Goal: Task Accomplishment & Management: Use online tool/utility

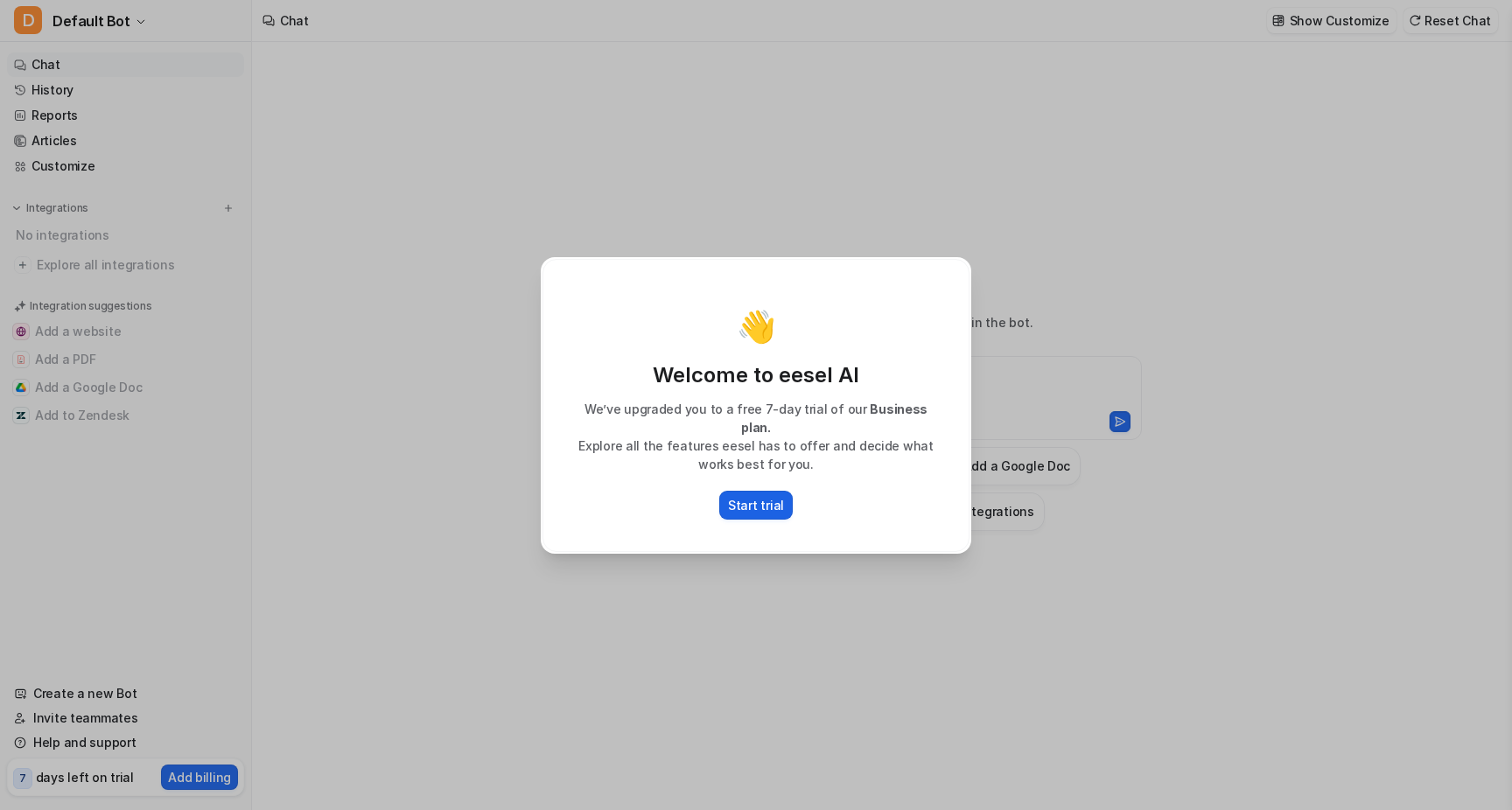
click at [766, 498] on p "Start trial" at bounding box center [756, 505] width 56 height 18
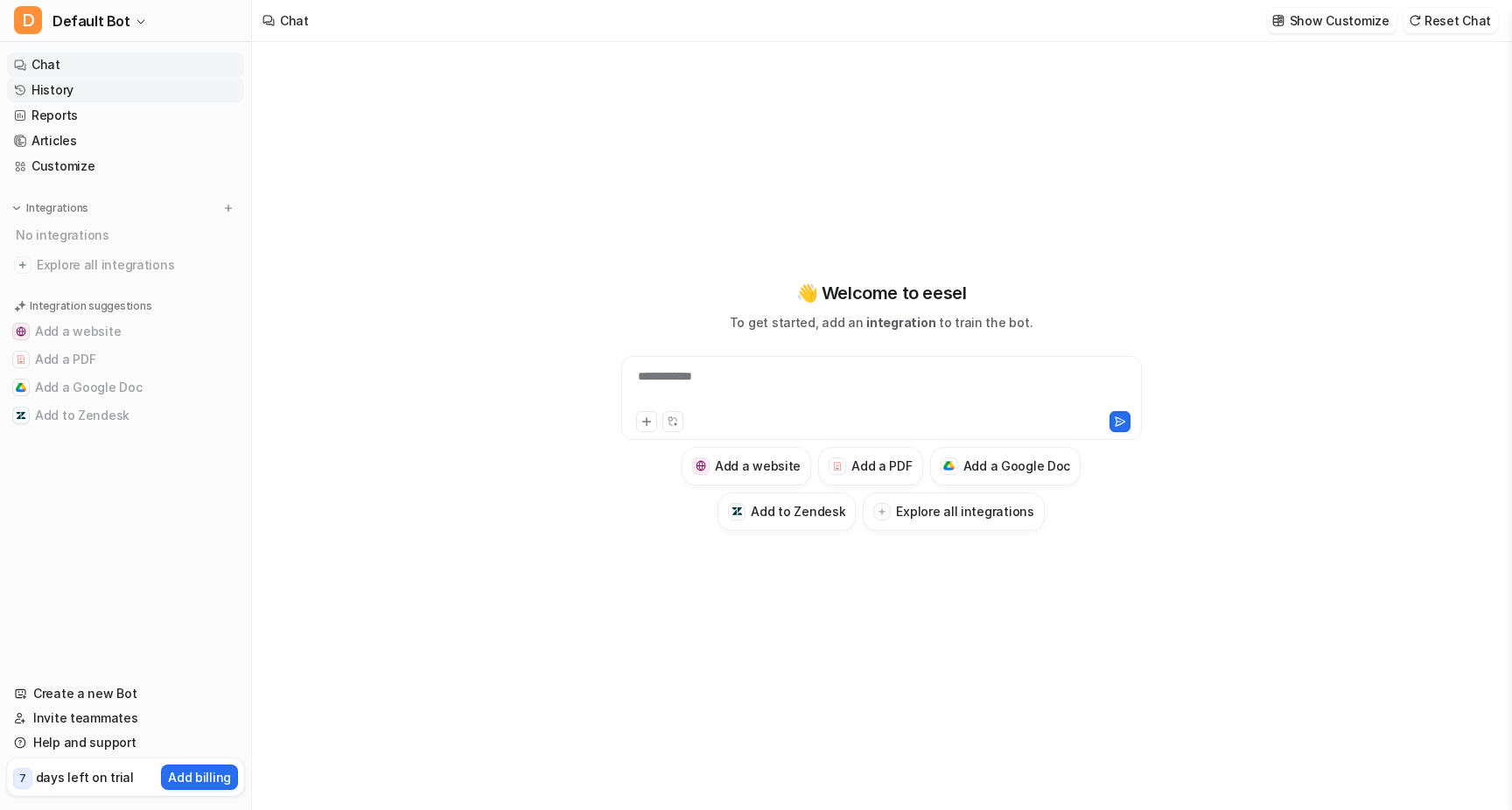
click at [85, 86] on link "History" at bounding box center [125, 90] width 237 height 25
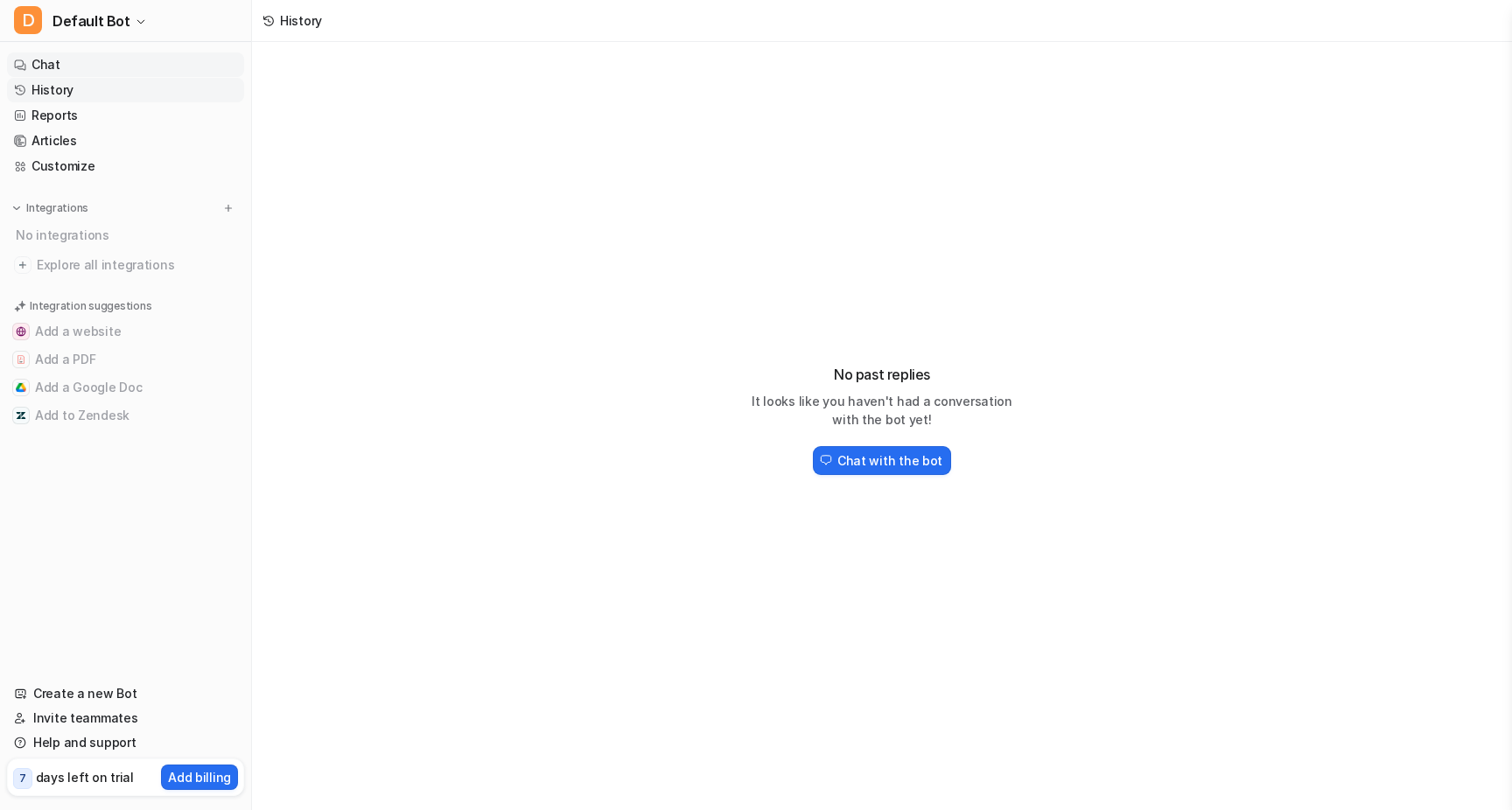
click at [91, 63] on link "Chat" at bounding box center [125, 64] width 237 height 25
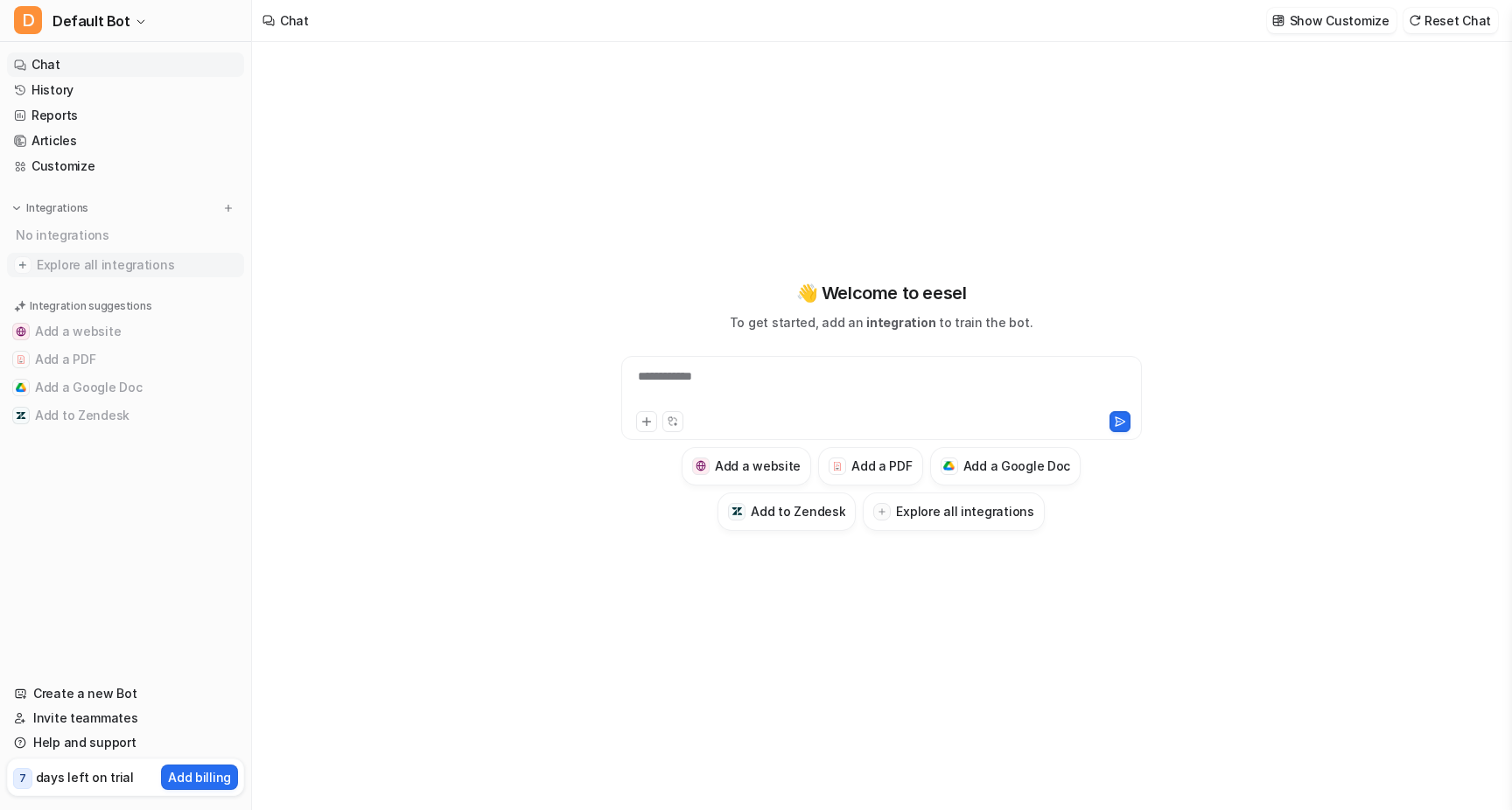
click at [81, 265] on span "Explore all integrations" at bounding box center [137, 266] width 200 height 28
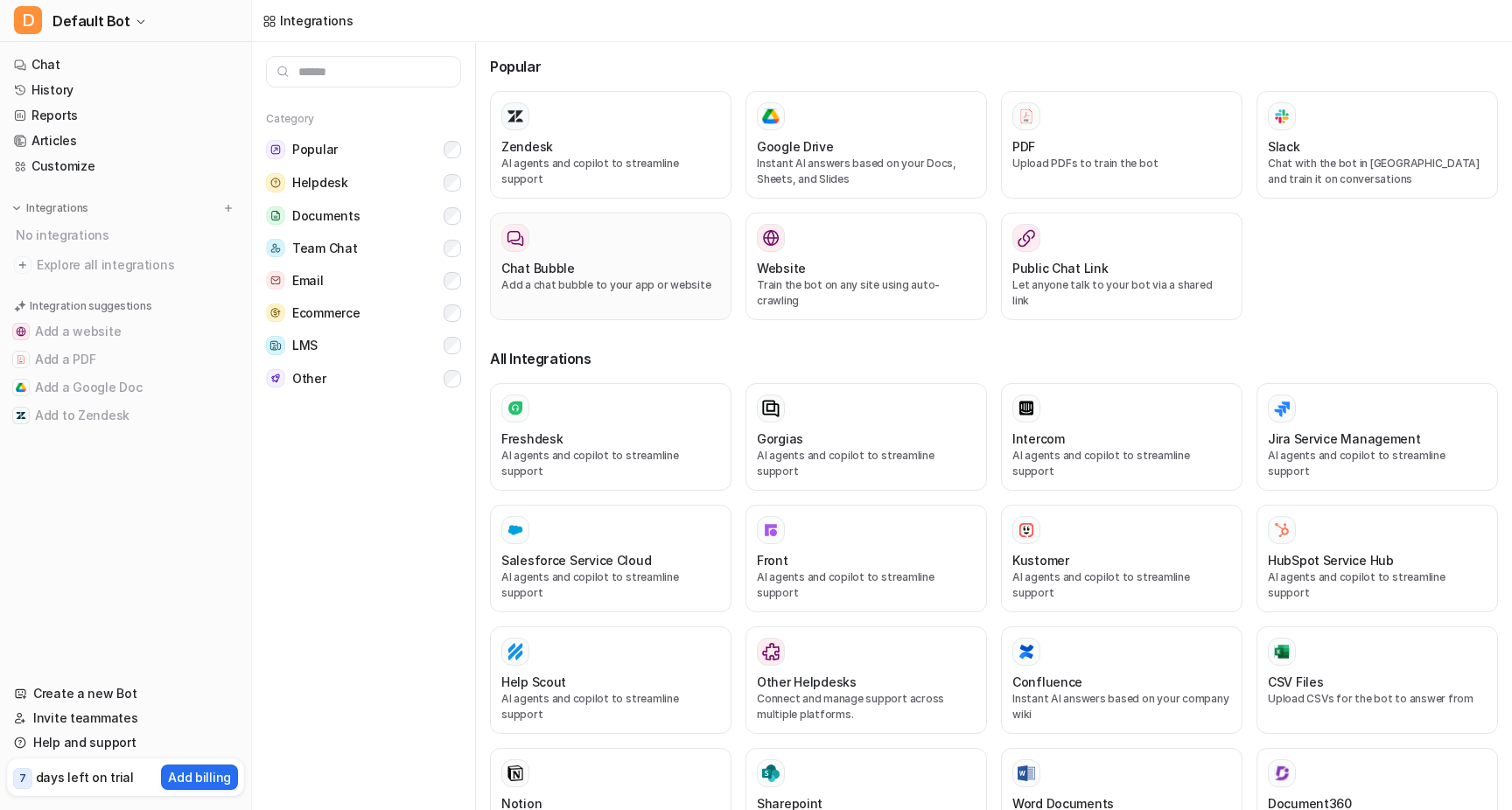
scroll to position [25, 0]
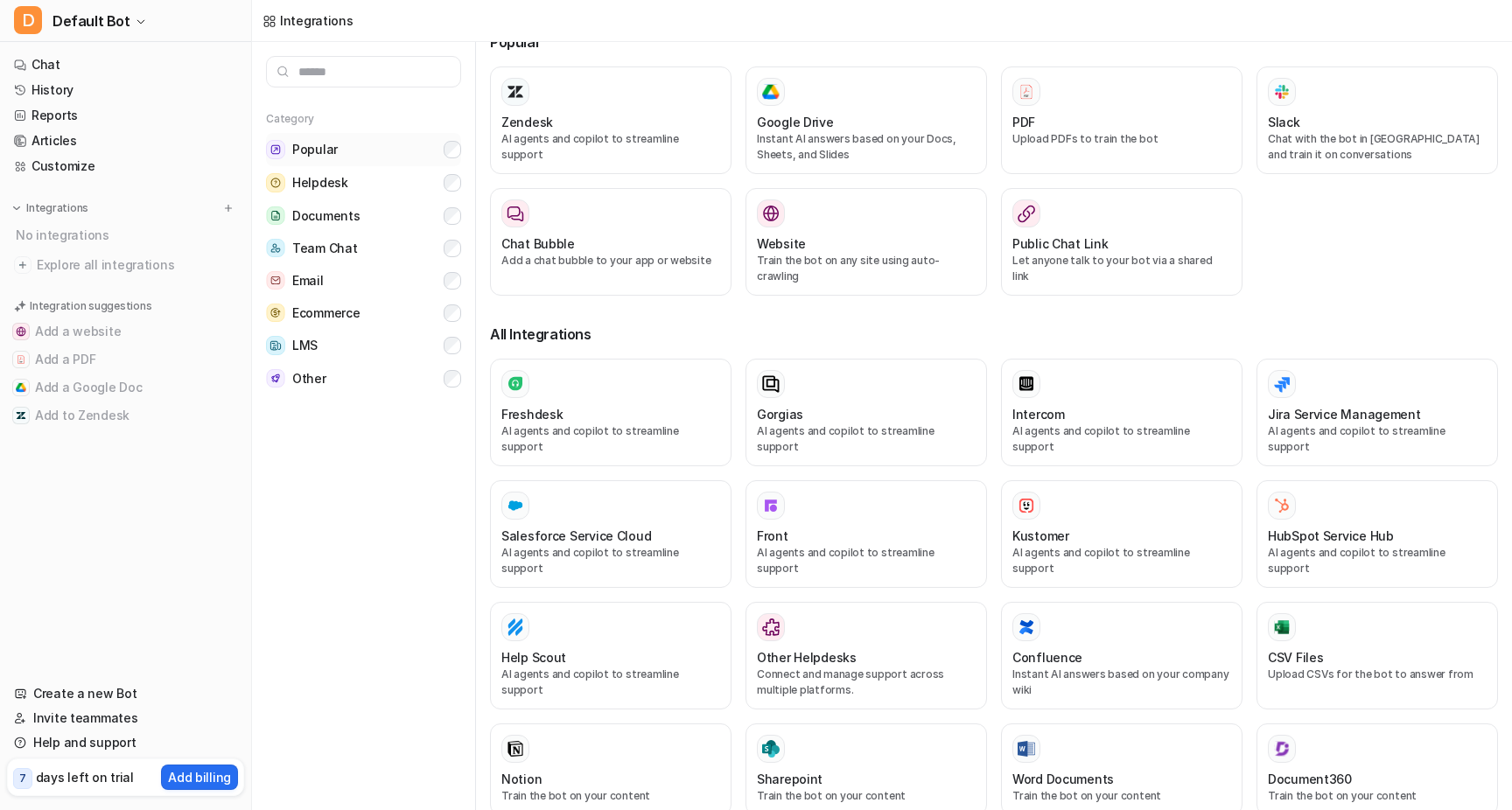
click at [415, 155] on button "Popular" at bounding box center [363, 149] width 195 height 33
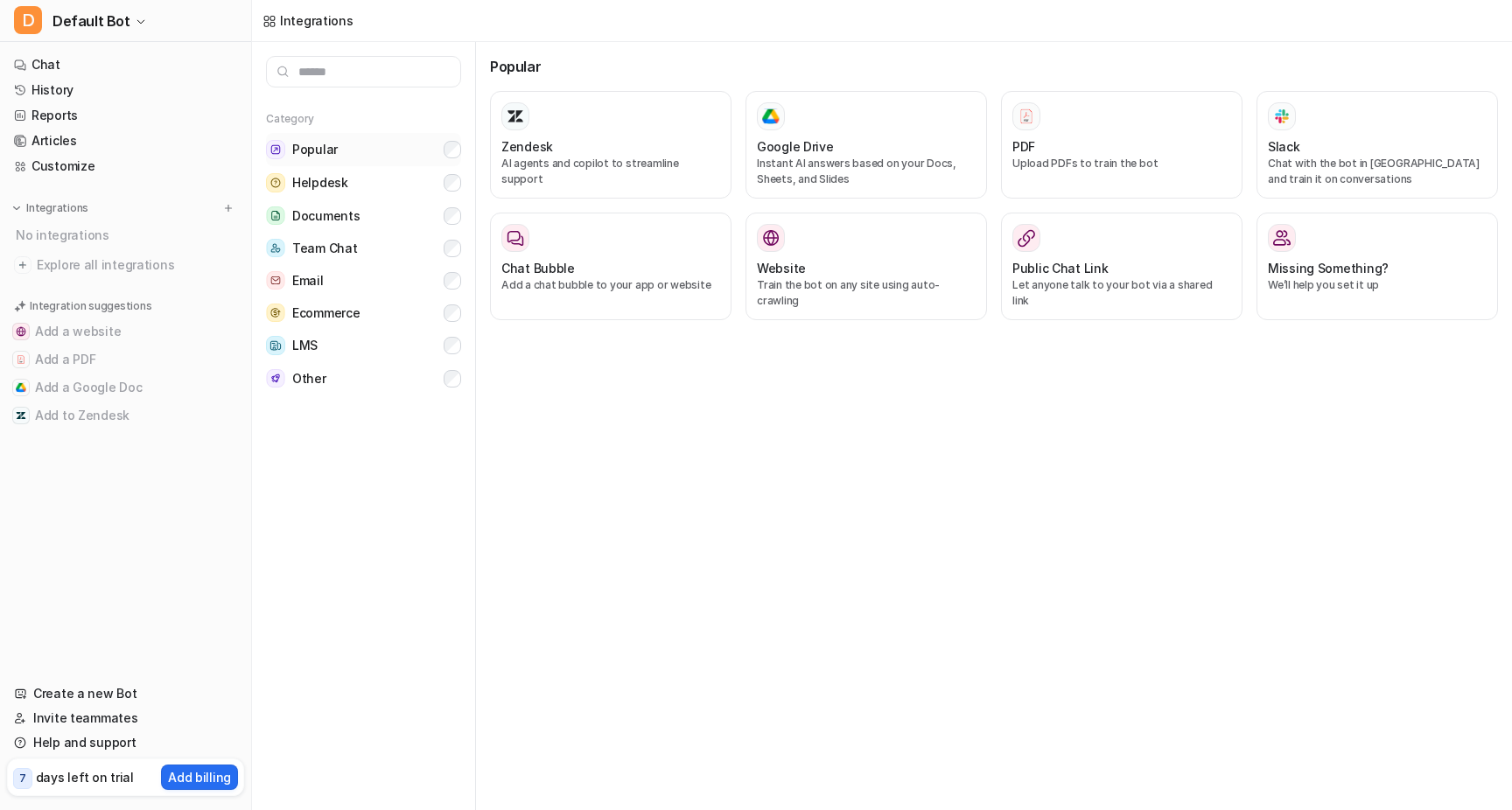
click at [415, 155] on button "Popular" at bounding box center [363, 149] width 195 height 33
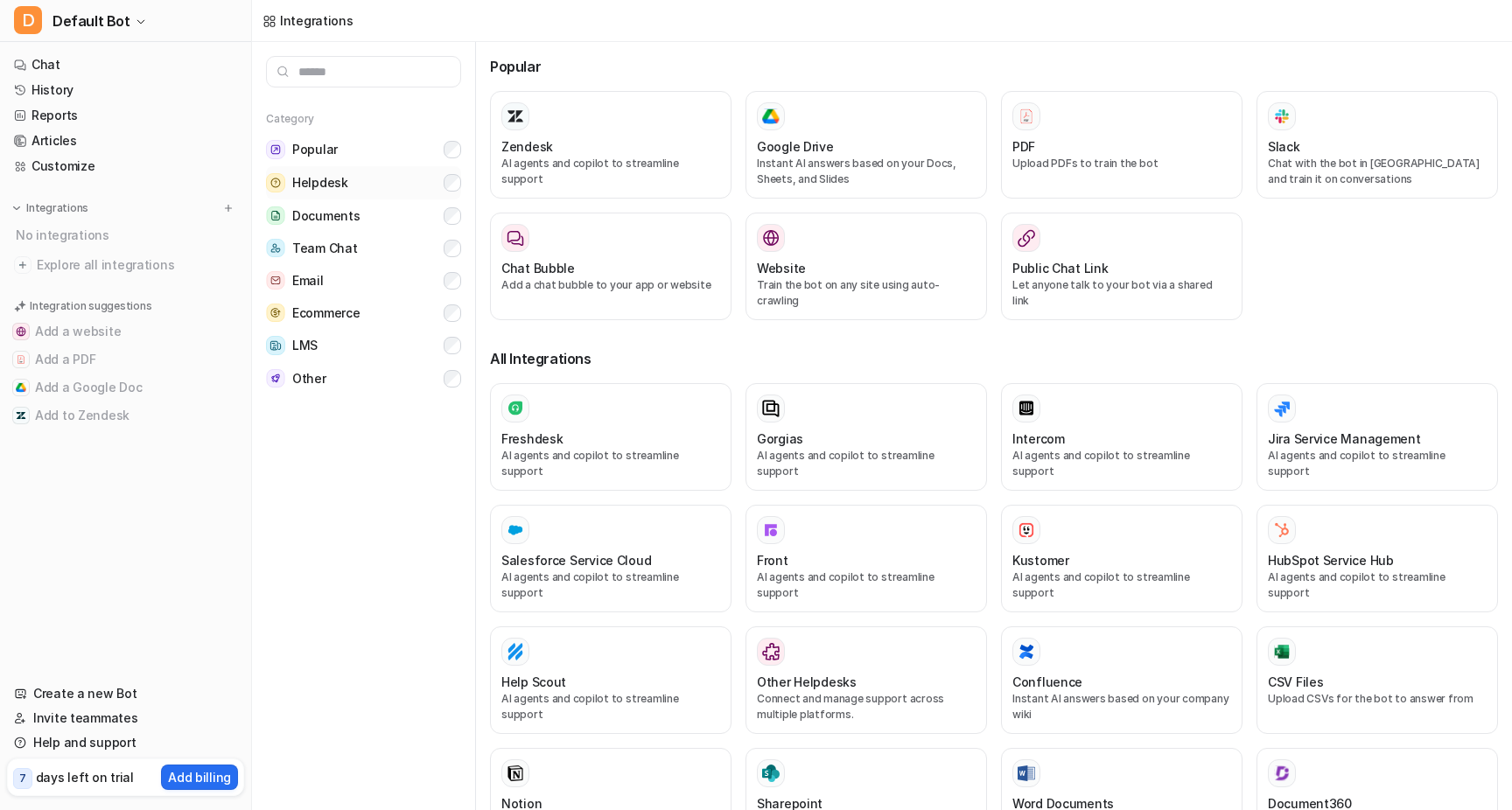
click at [416, 180] on button "Helpdesk" at bounding box center [363, 182] width 195 height 33
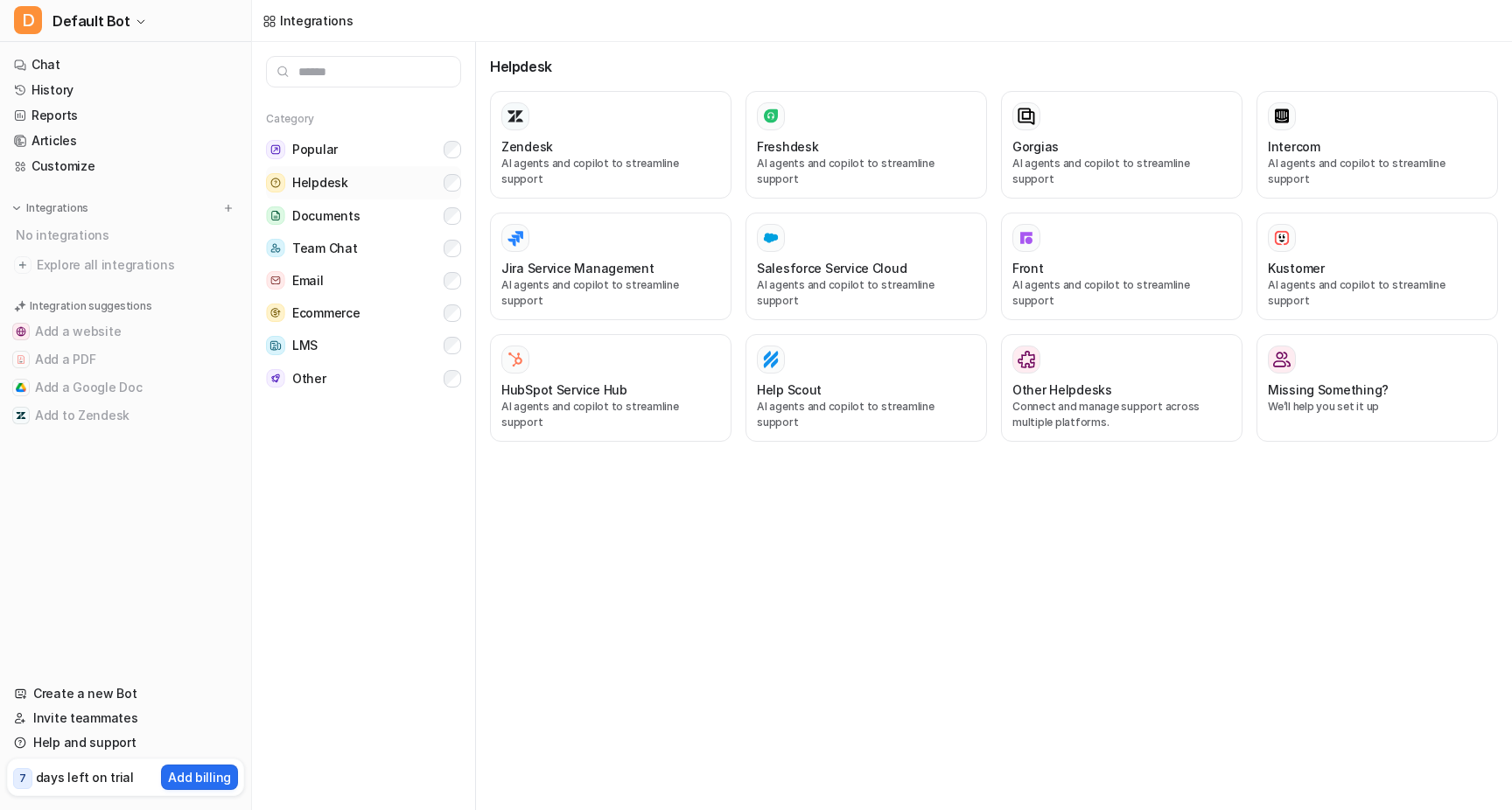
click at [416, 180] on button "Helpdesk" at bounding box center [363, 182] width 195 height 33
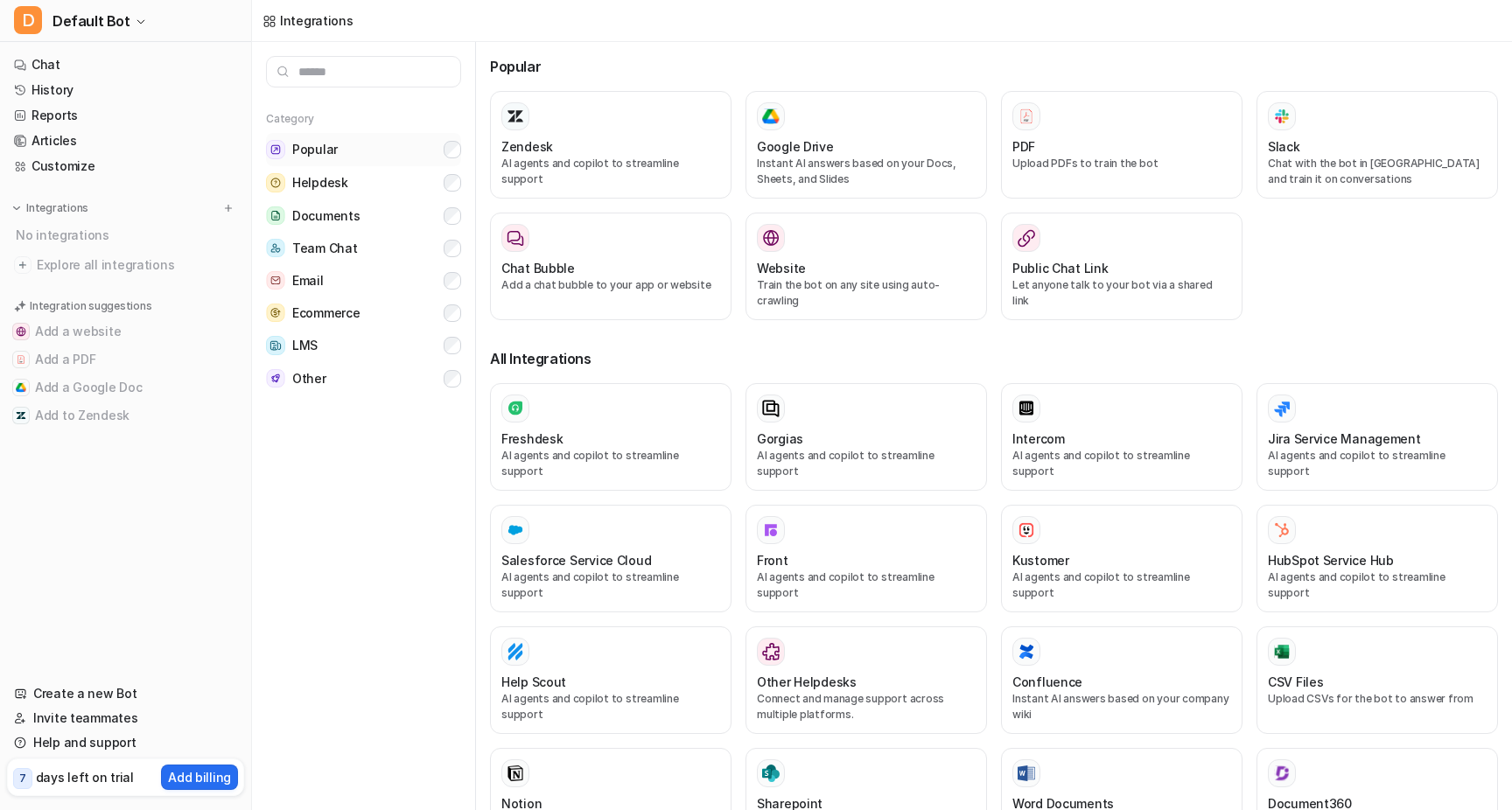
click at [424, 156] on button "Popular" at bounding box center [363, 149] width 195 height 33
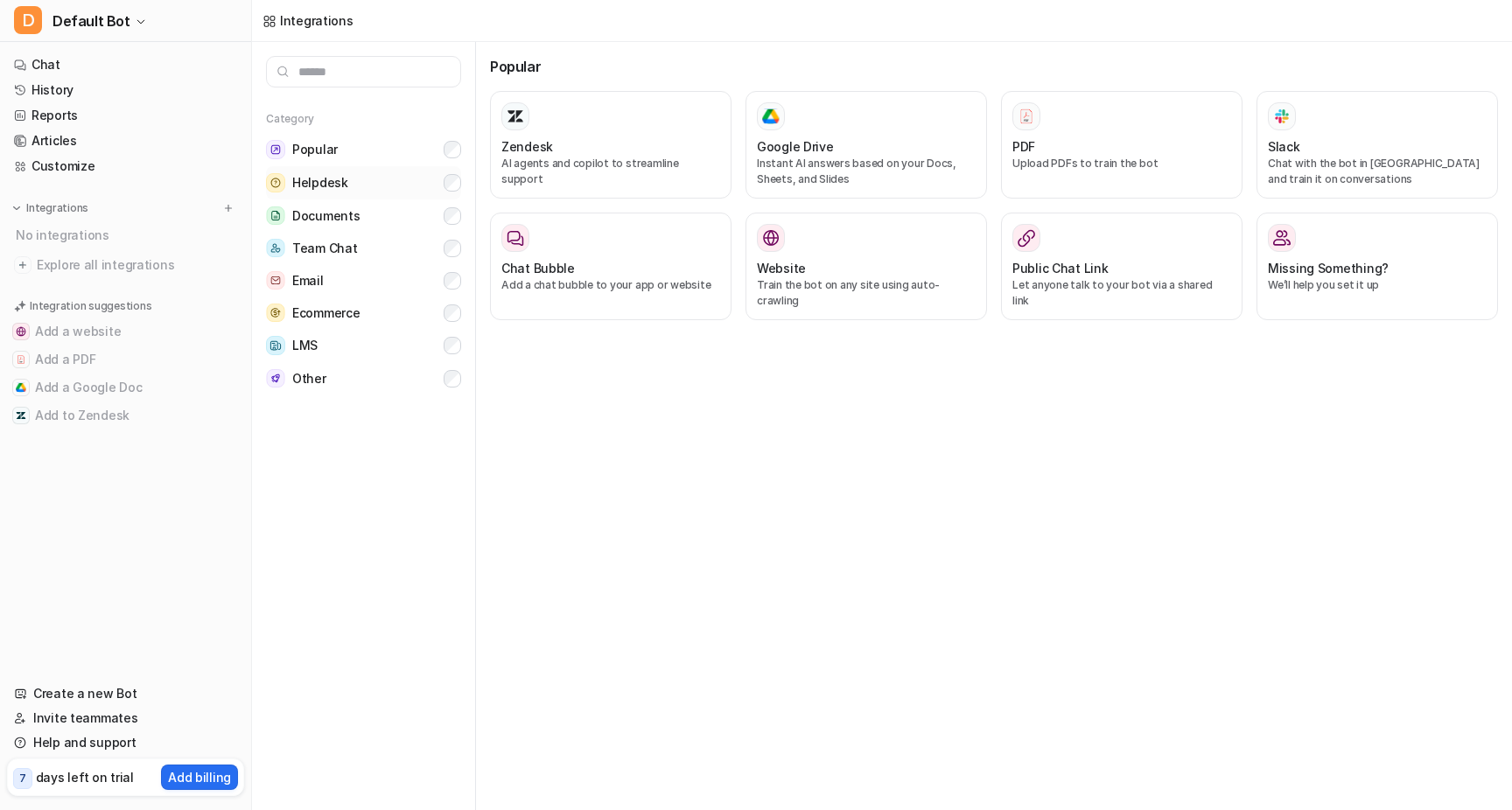
click at [424, 176] on button "Helpdesk" at bounding box center [363, 182] width 195 height 33
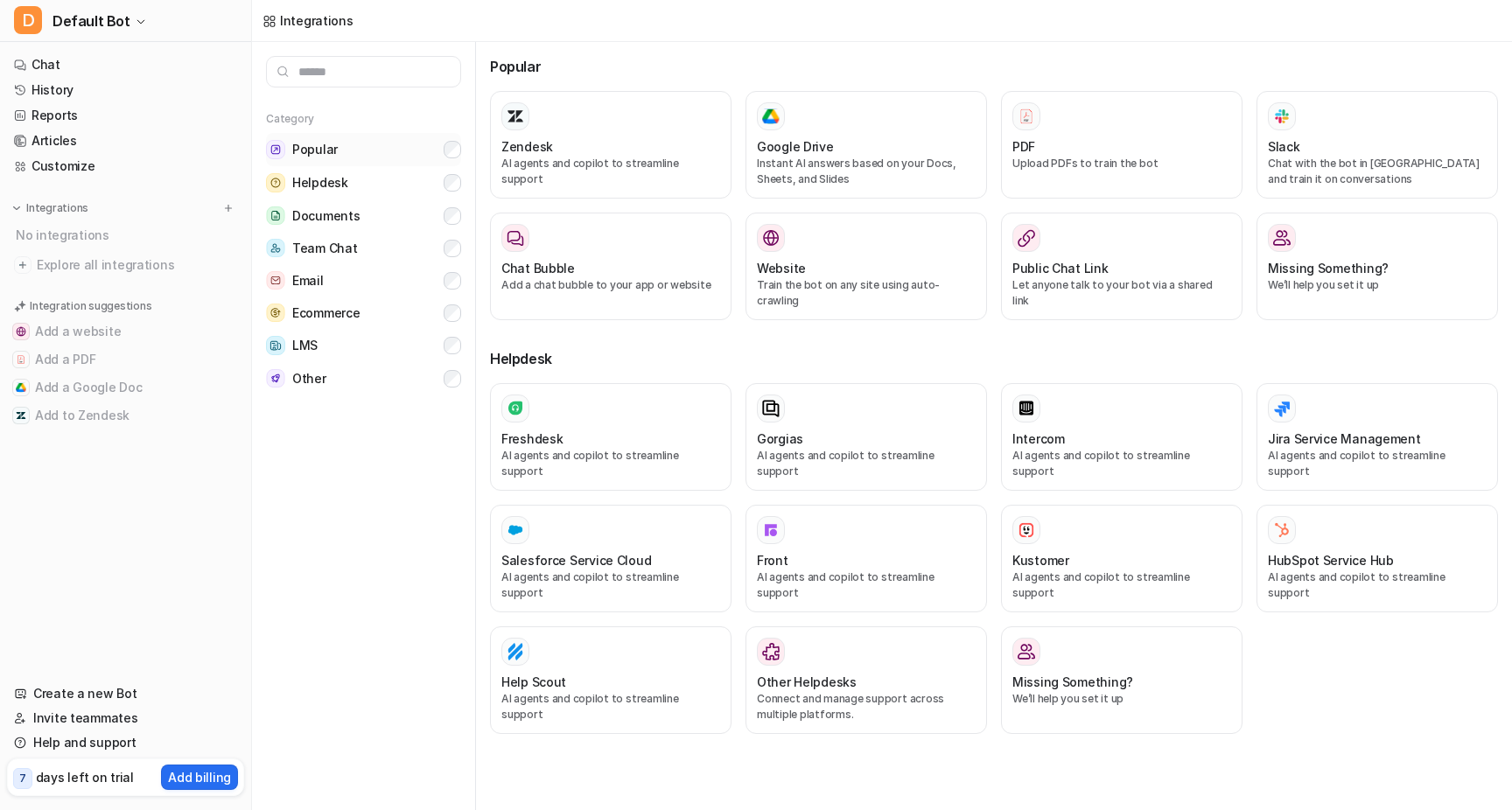
click at [430, 156] on button "Popular" at bounding box center [363, 149] width 195 height 33
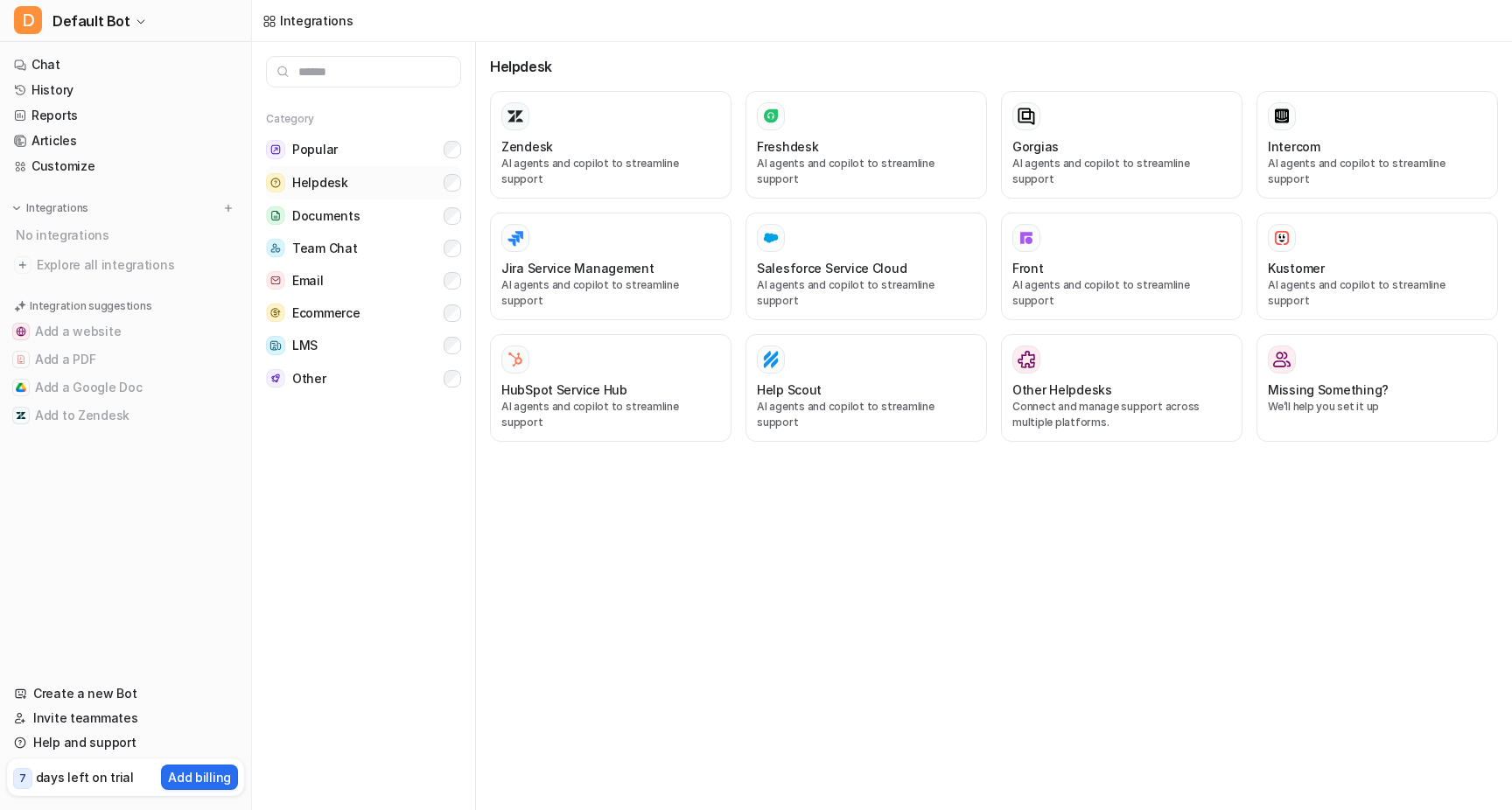
click at [430, 175] on button "Helpdesk" at bounding box center [363, 182] width 195 height 33
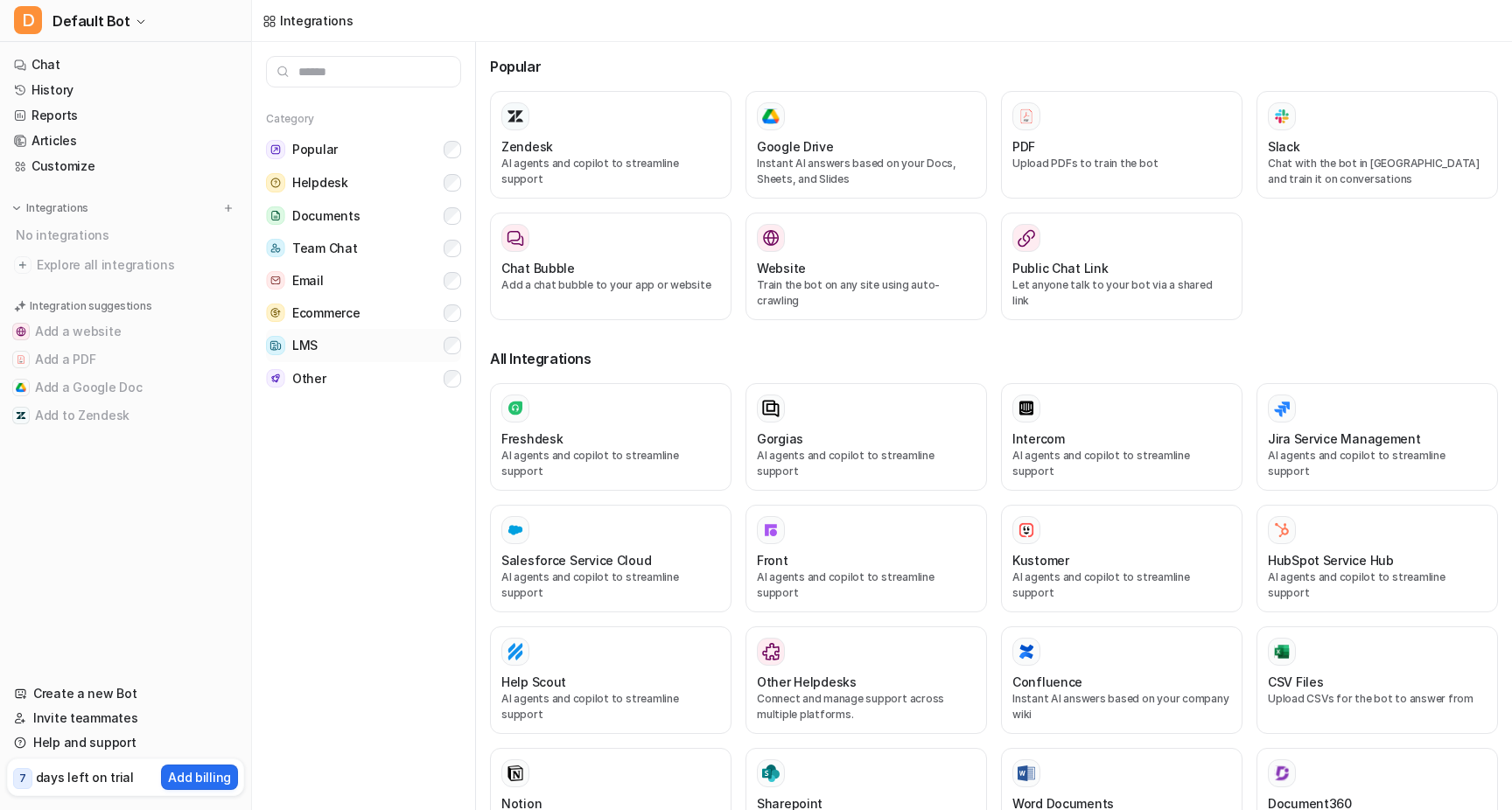
click at [419, 332] on button "LMS" at bounding box center [363, 345] width 195 height 33
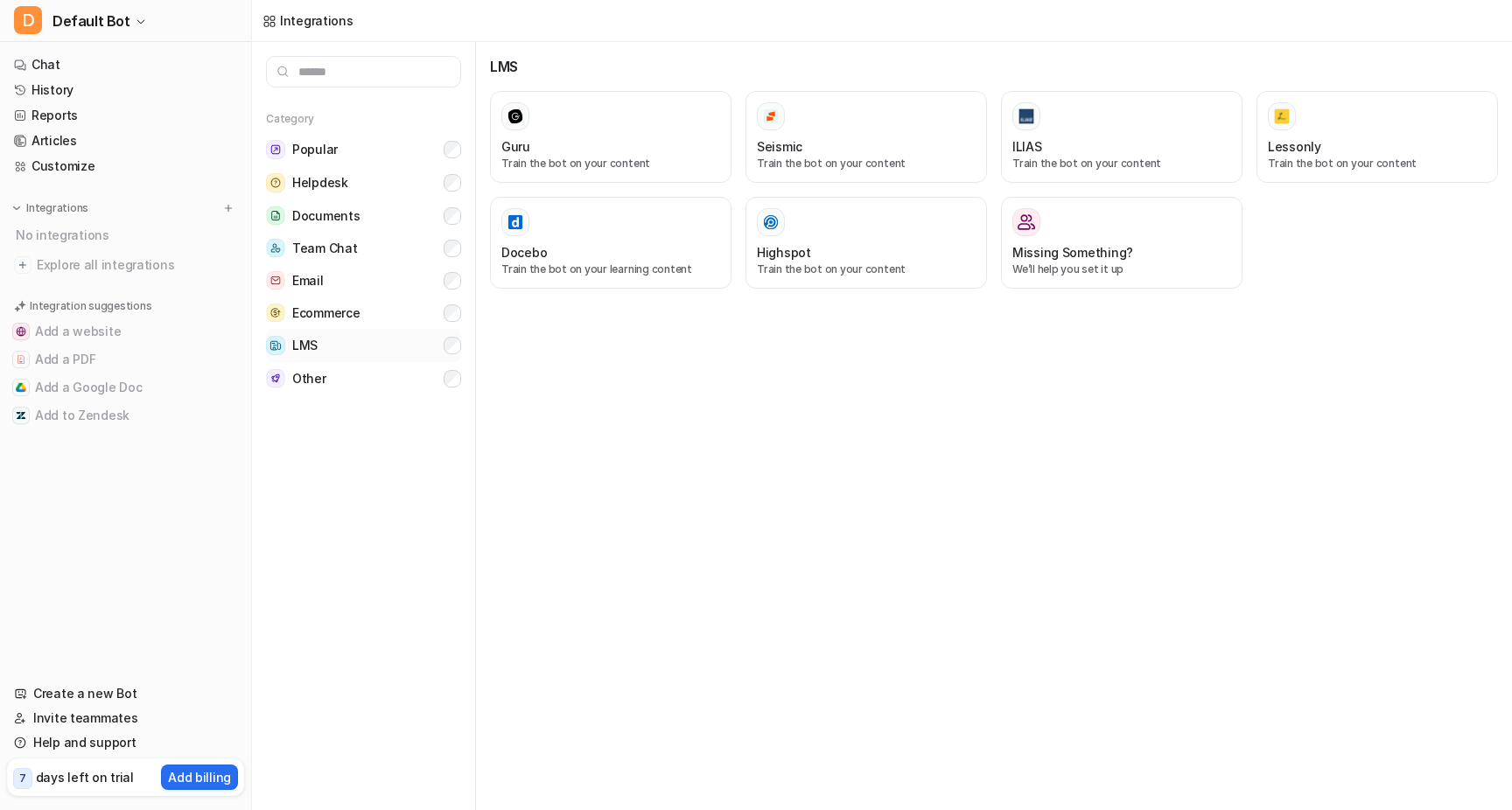
click at [419, 333] on button "LMS" at bounding box center [363, 345] width 195 height 33
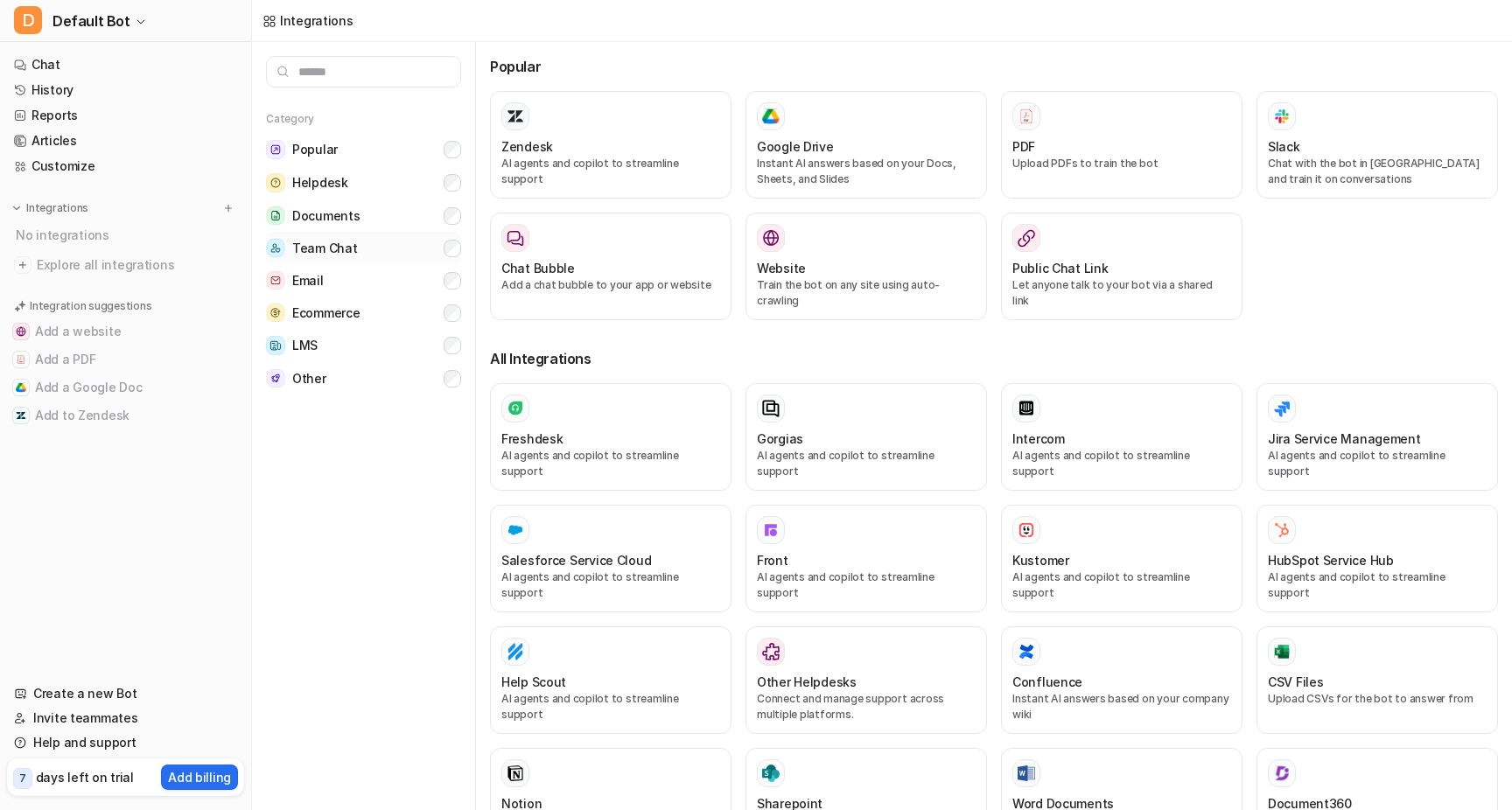
click at [428, 231] on button "Team Chat" at bounding box center [363, 248] width 195 height 32
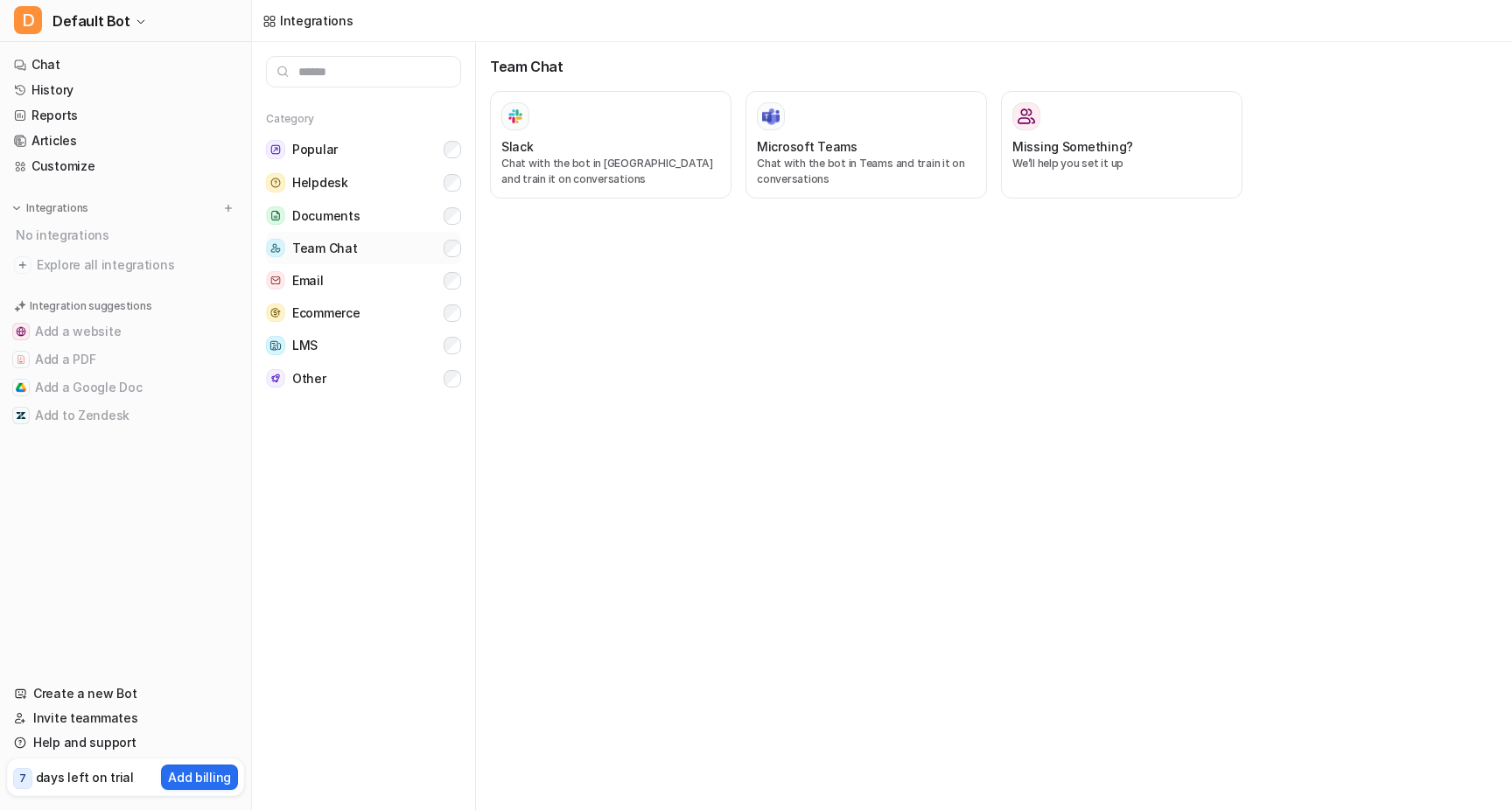
click at [428, 231] on button "Team Chat" at bounding box center [363, 248] width 195 height 32
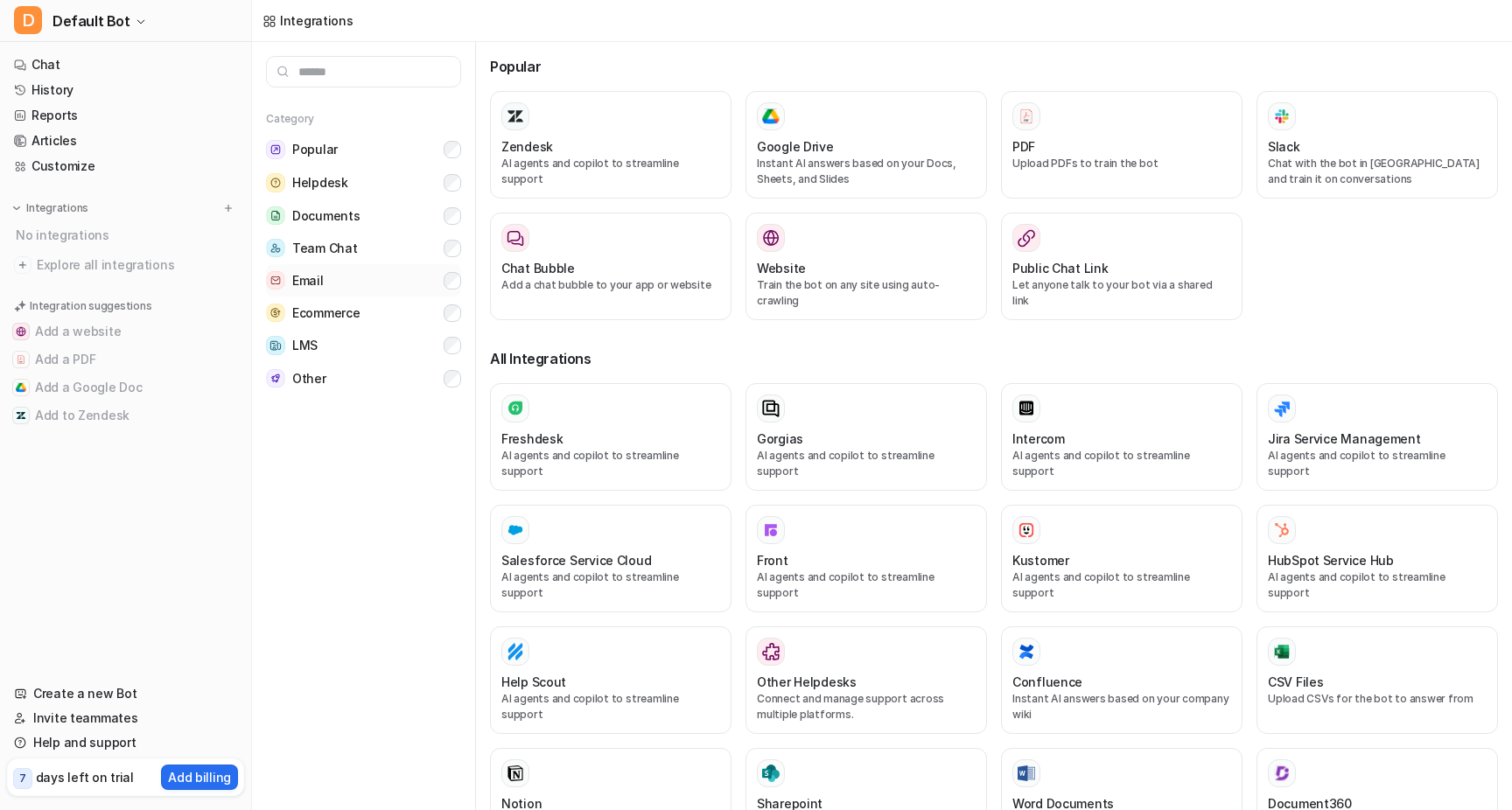
click at [401, 288] on button "Email" at bounding box center [363, 281] width 195 height 32
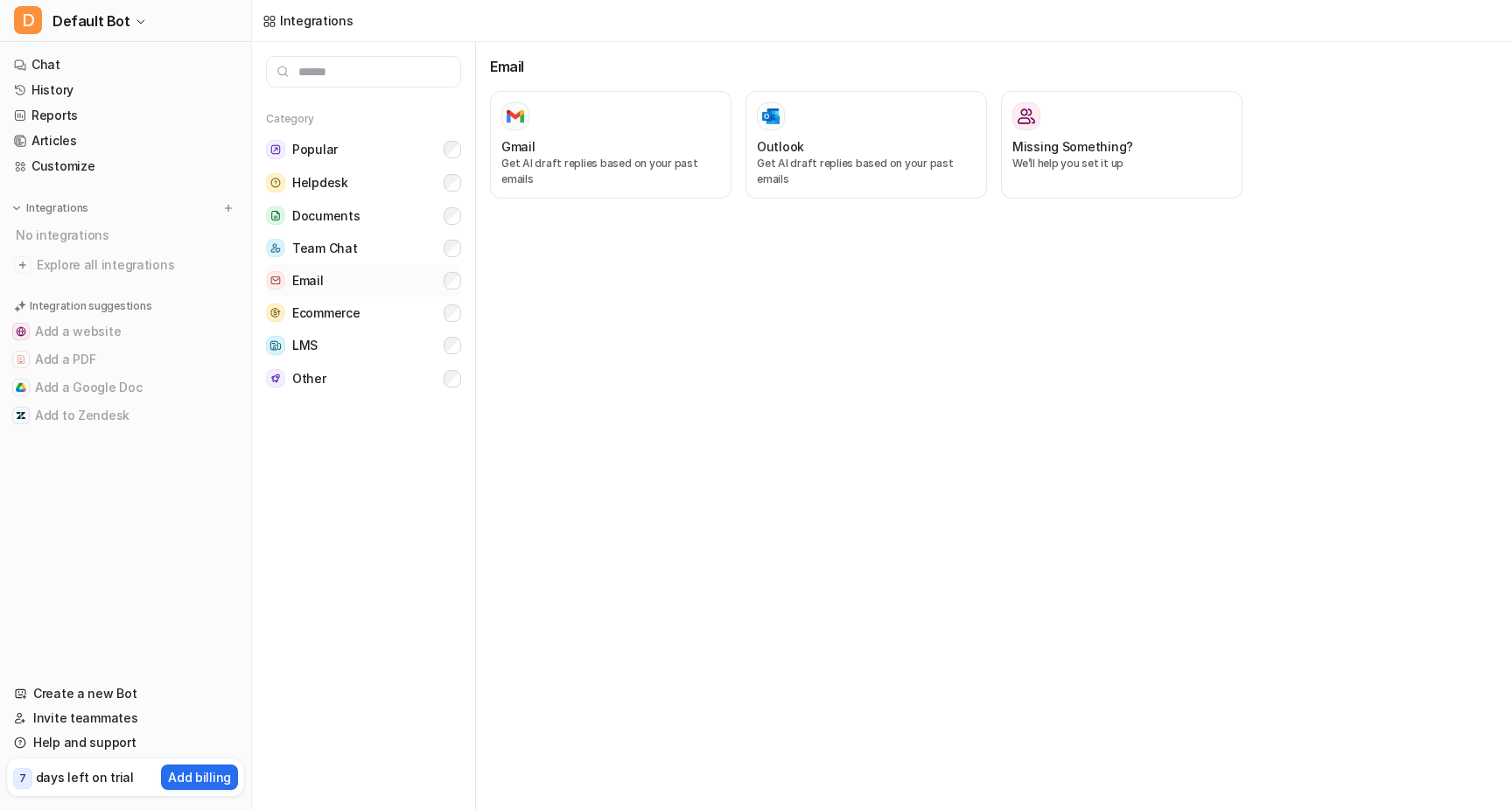
click at [401, 289] on button "Email" at bounding box center [363, 281] width 195 height 32
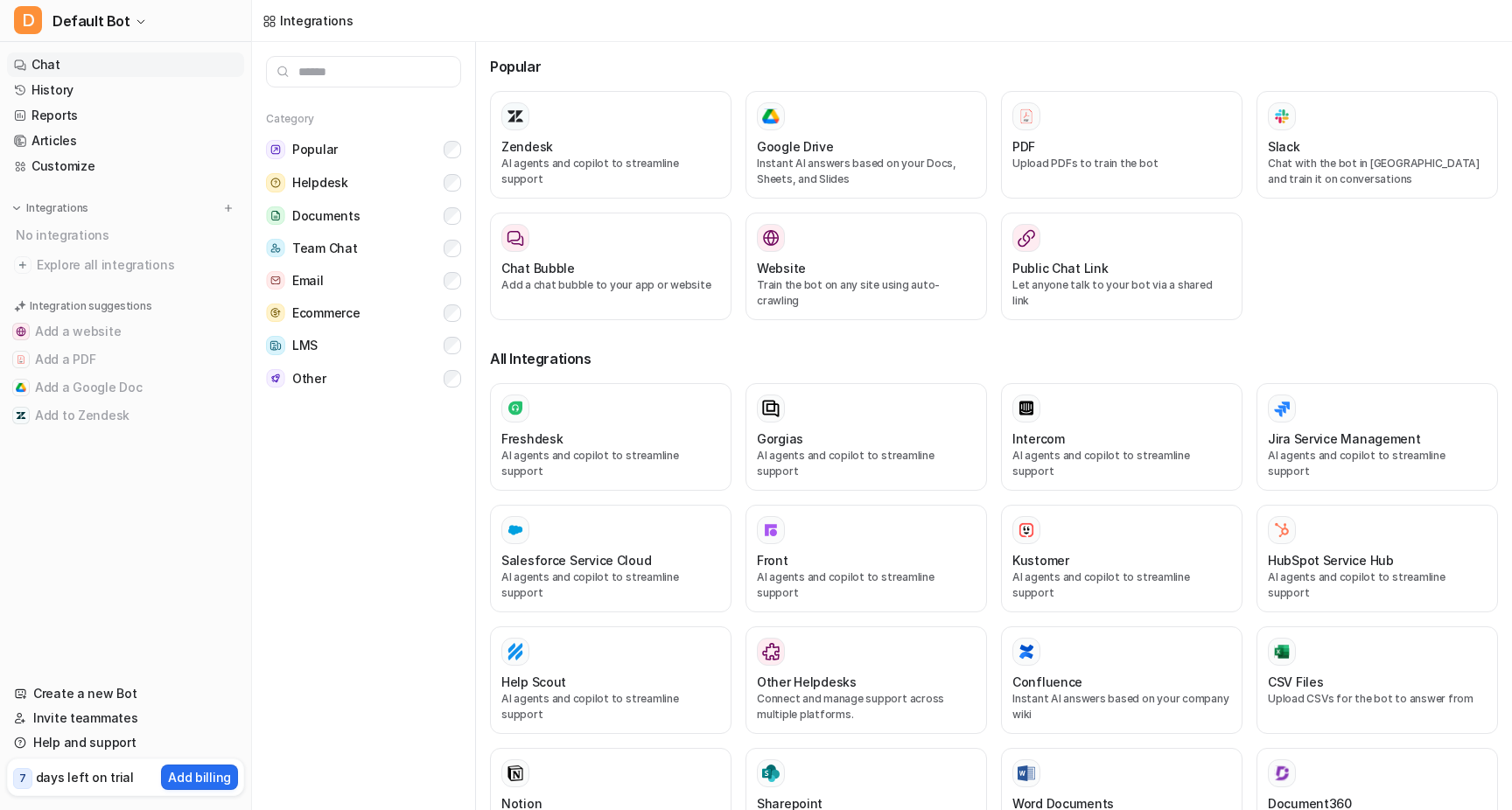
click at [84, 66] on link "Chat" at bounding box center [125, 64] width 237 height 25
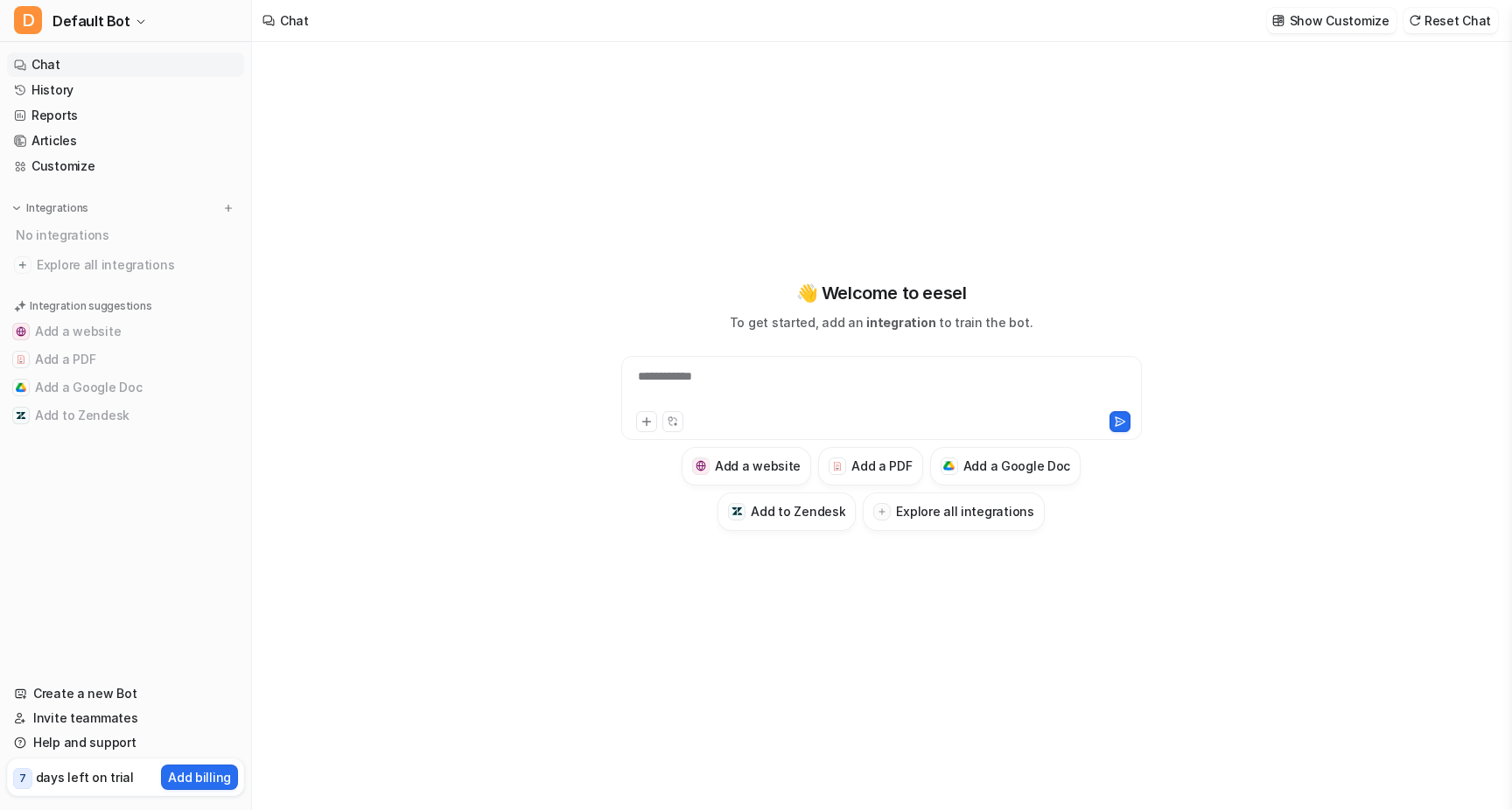
type textarea "**********"
click at [124, 701] on link "Create a new Bot" at bounding box center [125, 694] width 237 height 25
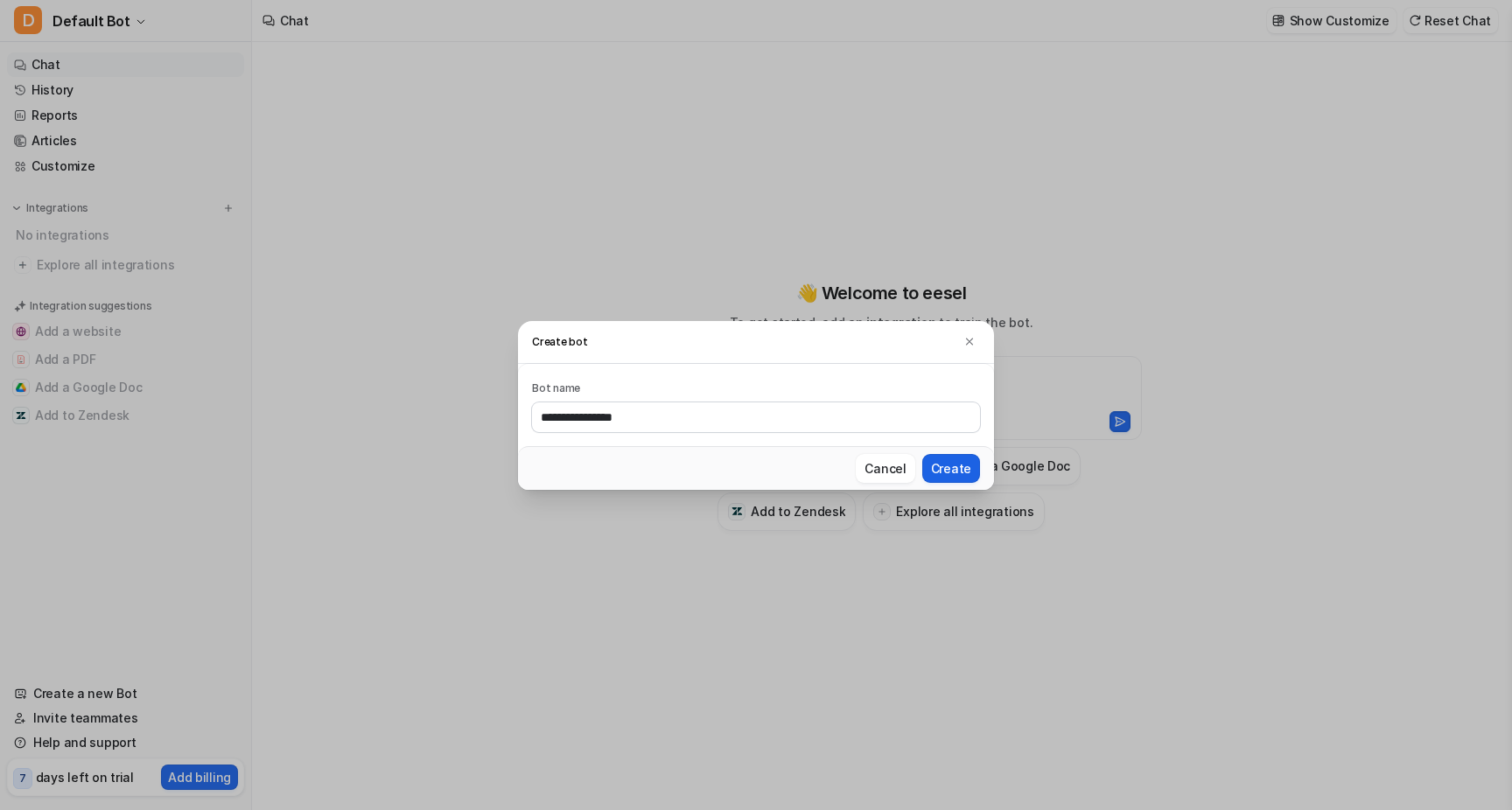
type input "**********"
click at [964, 464] on button "Create" at bounding box center [950, 469] width 58 height 28
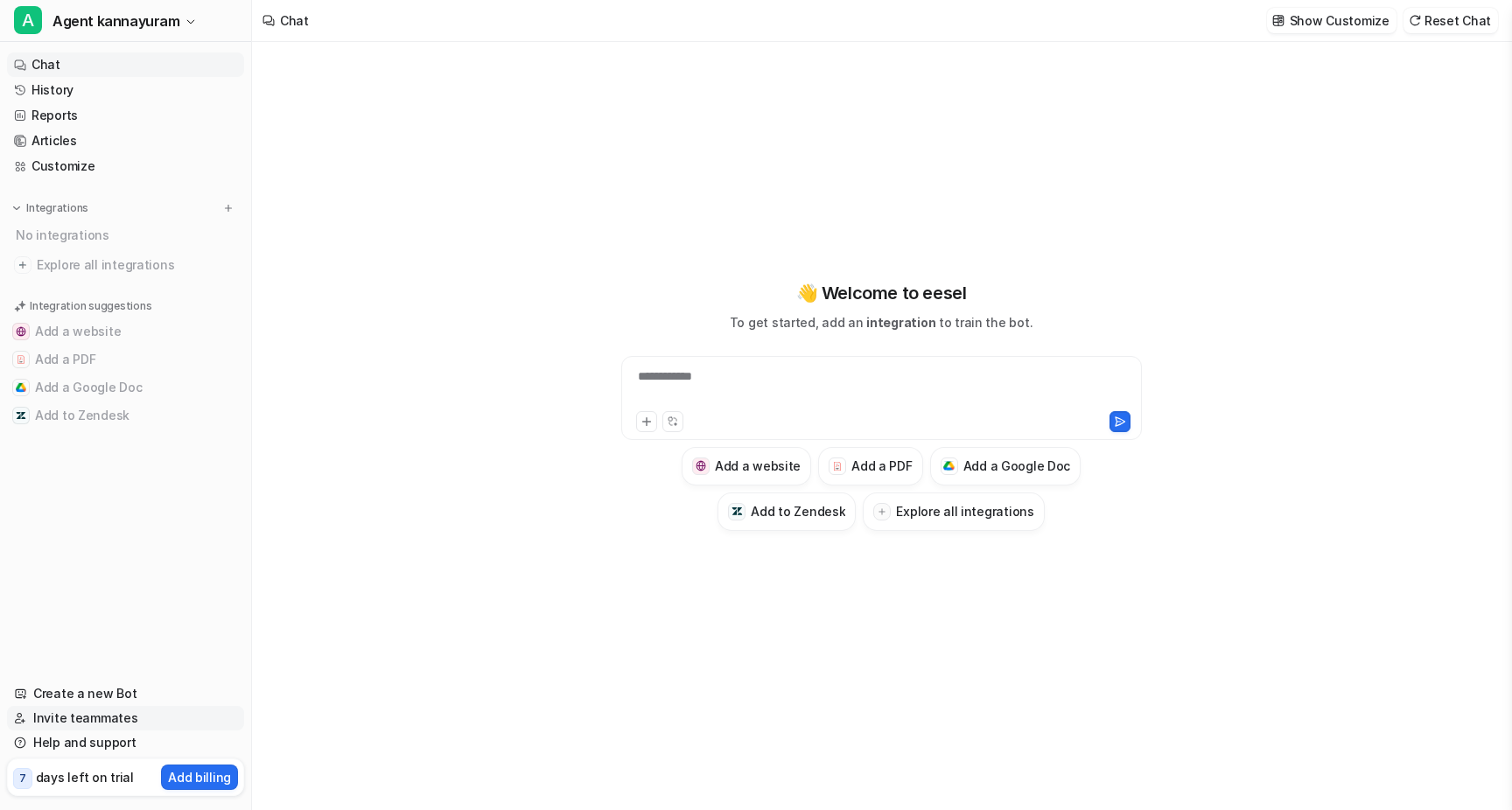
click at [98, 717] on link "Invite teammates" at bounding box center [125, 719] width 237 height 25
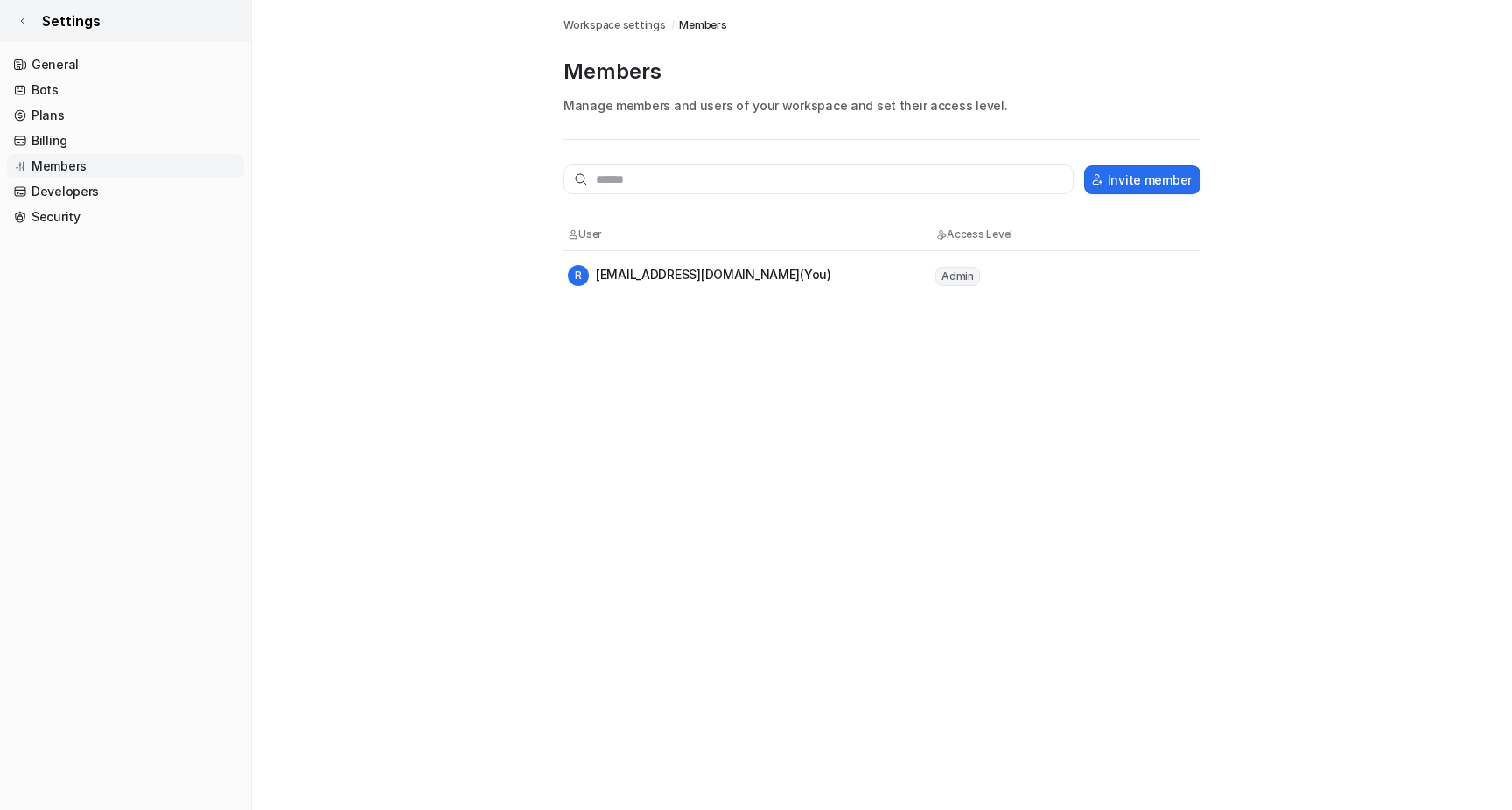
click at [26, 24] on icon at bounding box center [22, 21] width 10 height 10
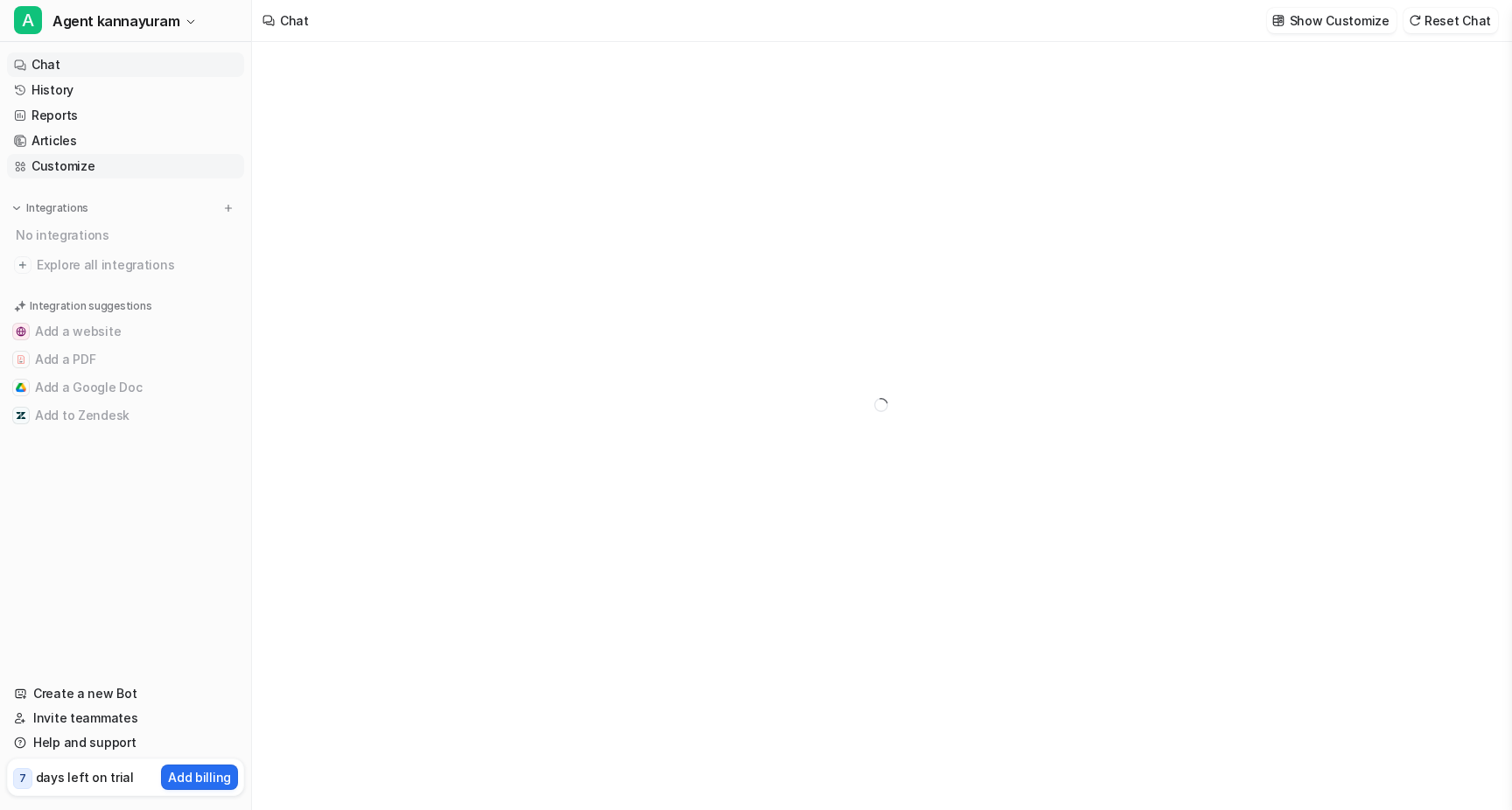
type textarea "**********"
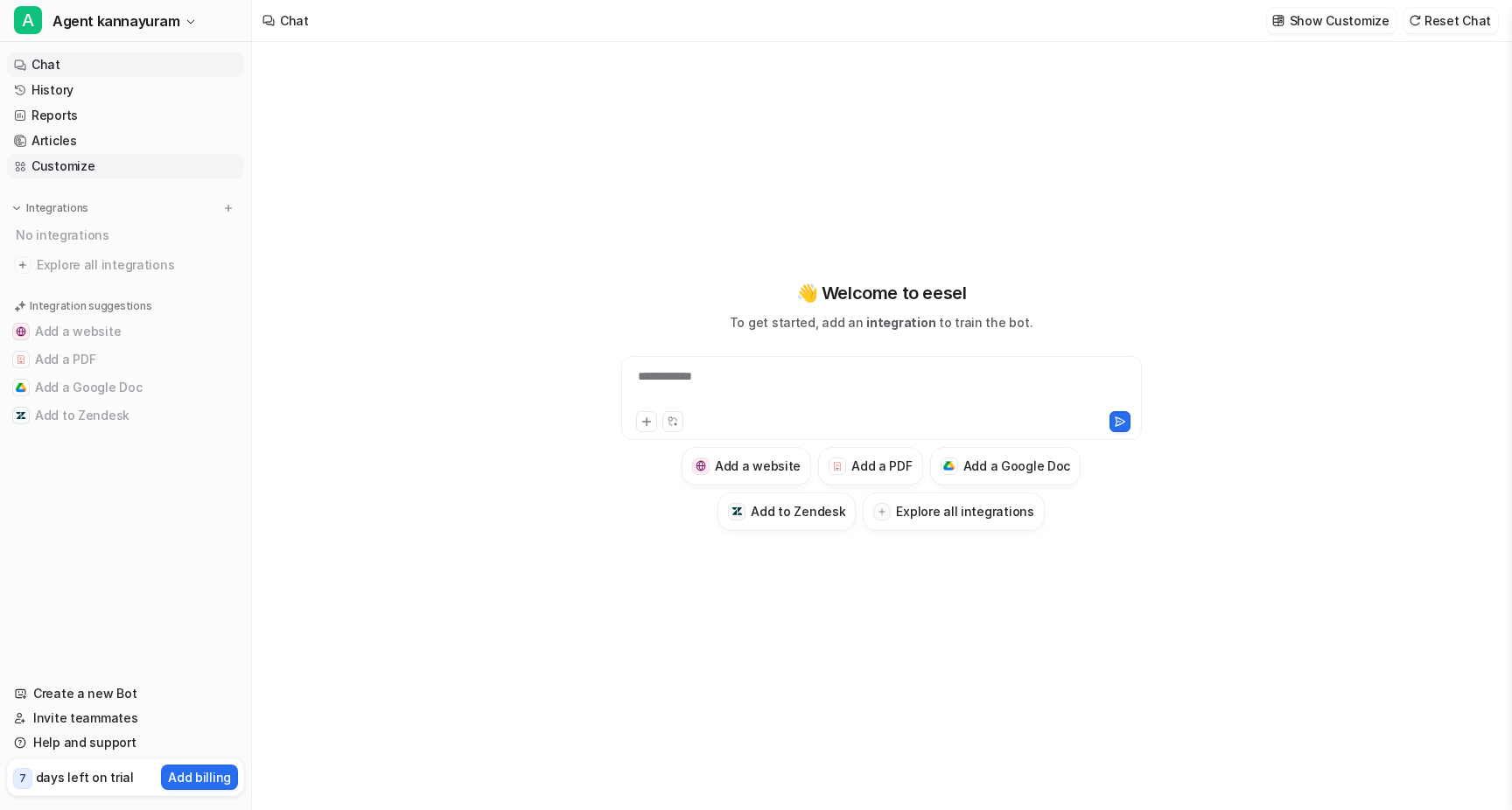
click at [58, 174] on link "Customize" at bounding box center [125, 166] width 237 height 25
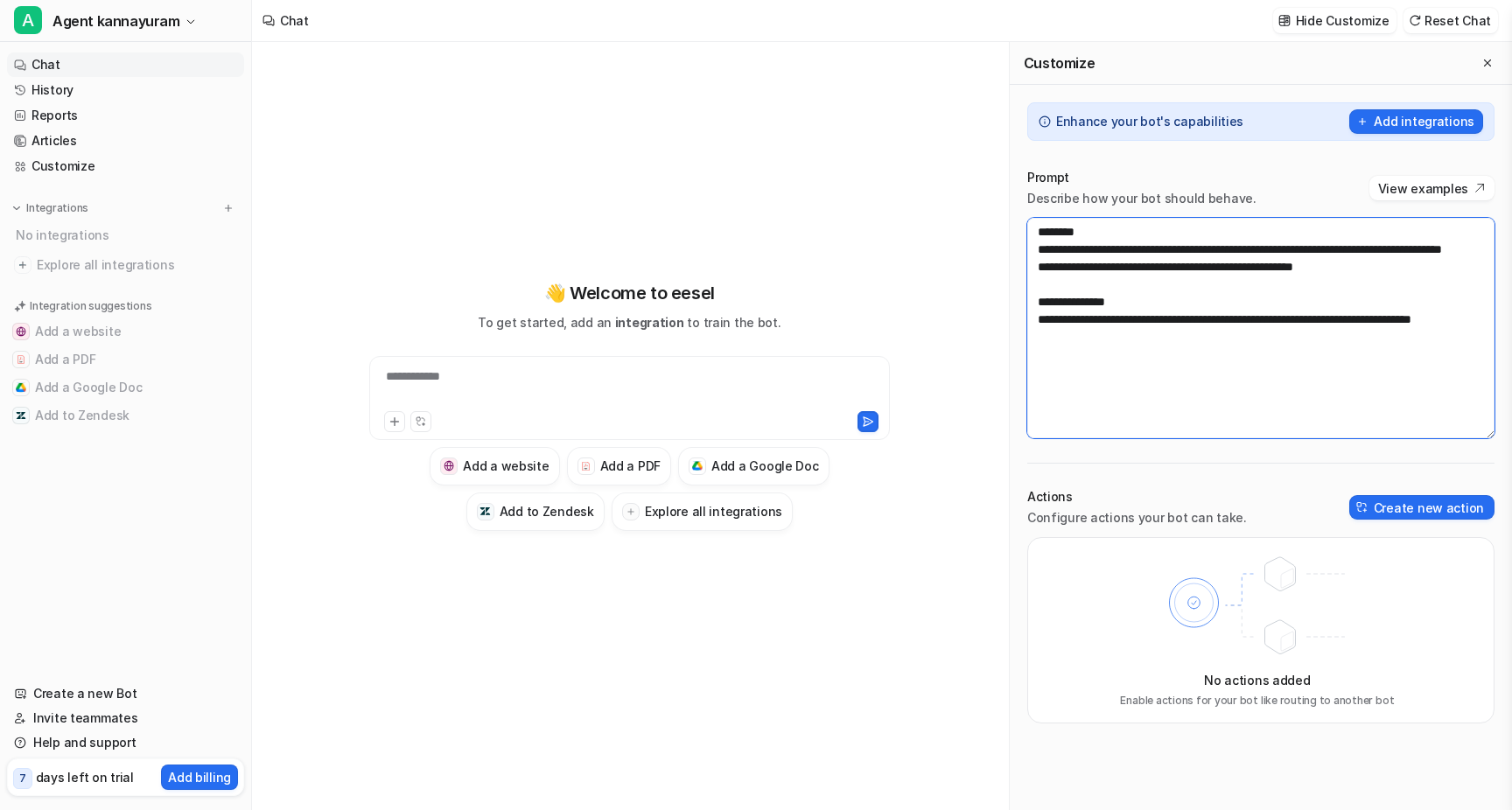
click at [1116, 300] on textarea "**********" at bounding box center [1261, 328] width 468 height 220
click at [1142, 341] on textarea "**********" at bounding box center [1261, 328] width 468 height 220
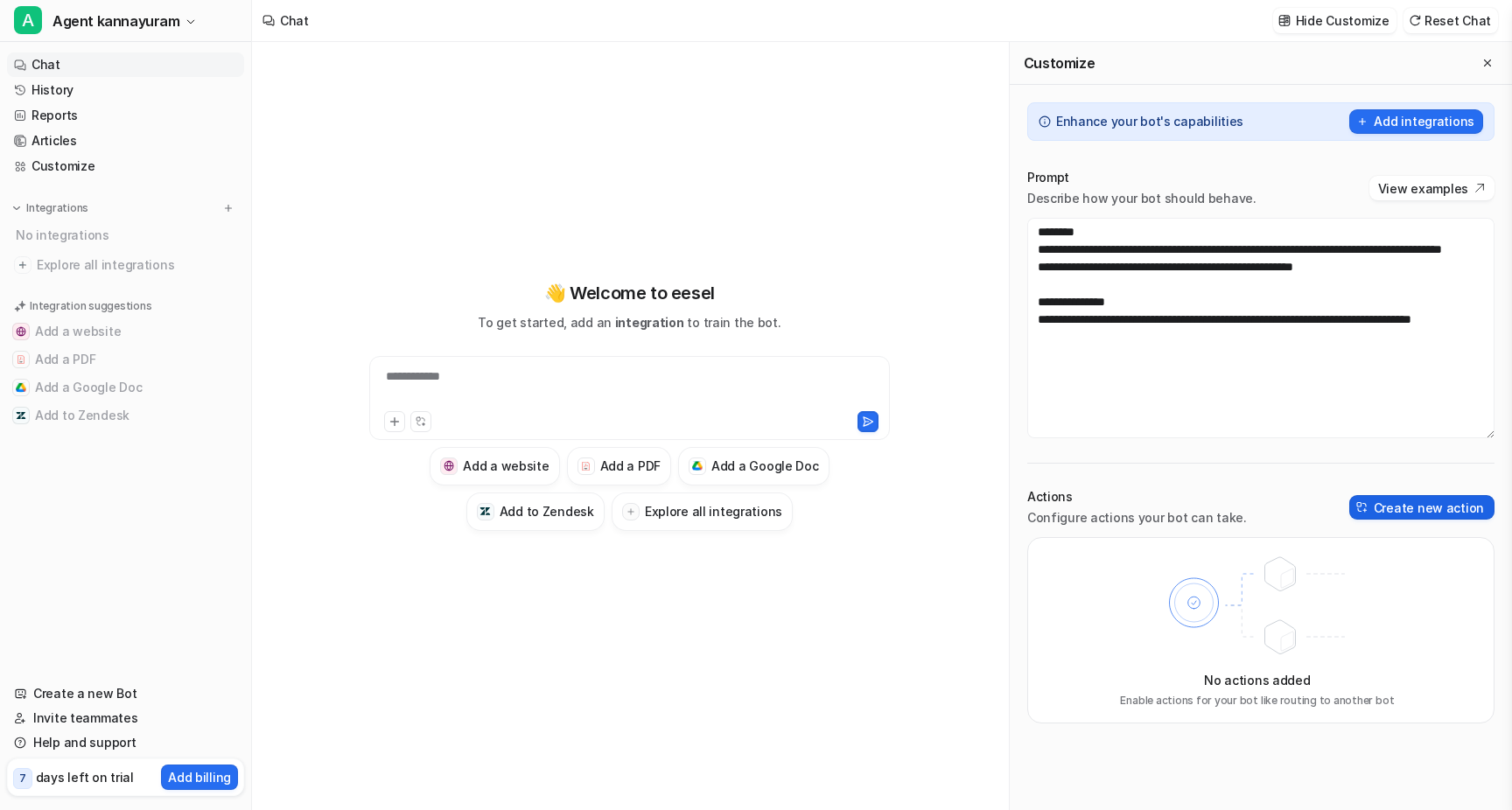
click at [1382, 513] on button "Create new action" at bounding box center [1422, 507] width 145 height 25
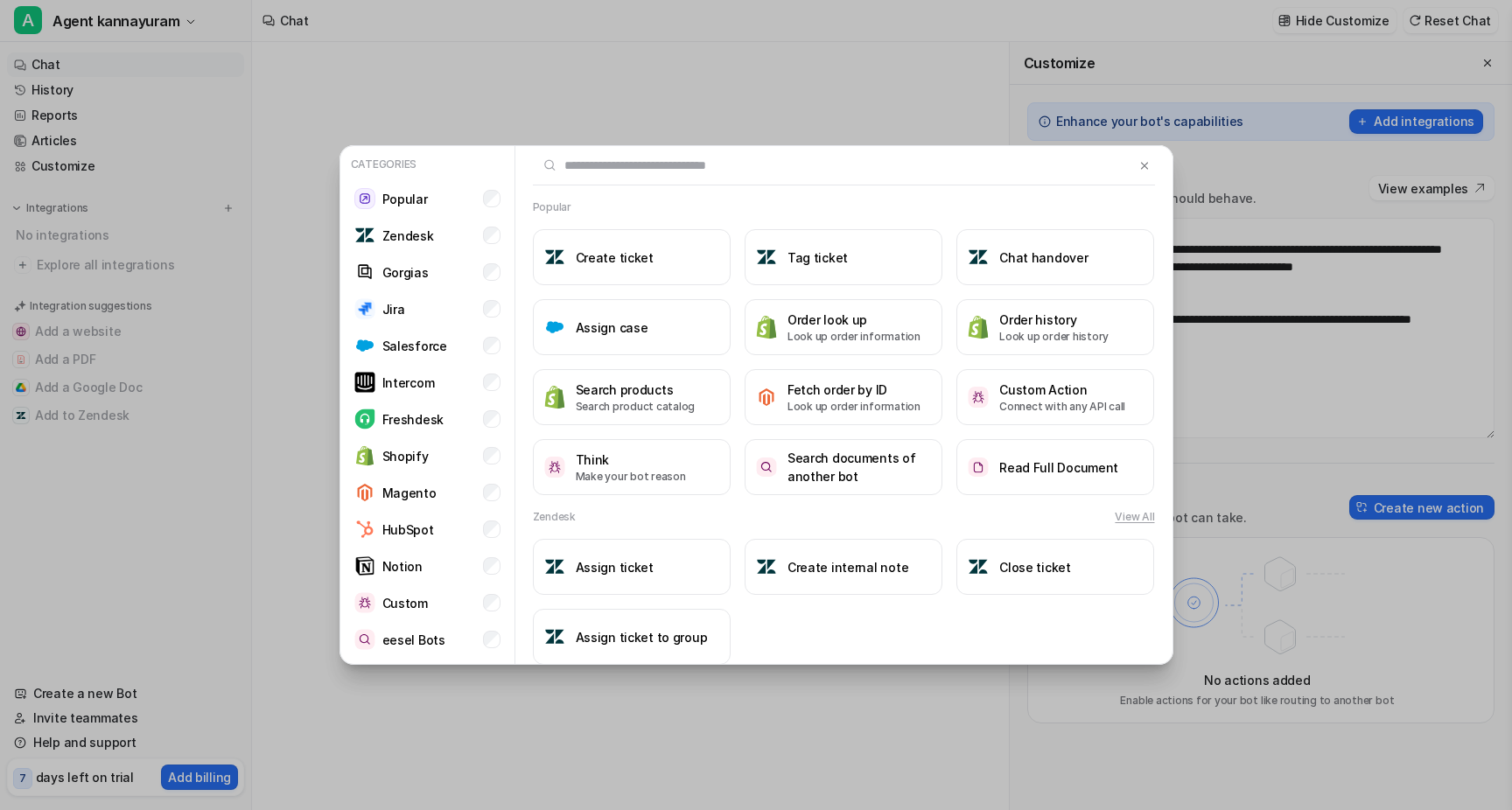
click at [643, 126] on div "Categories Popular Zendesk Gorgias Jira Salesforce Intercom Freshdesk Shopify M…" at bounding box center [756, 405] width 862 height 810
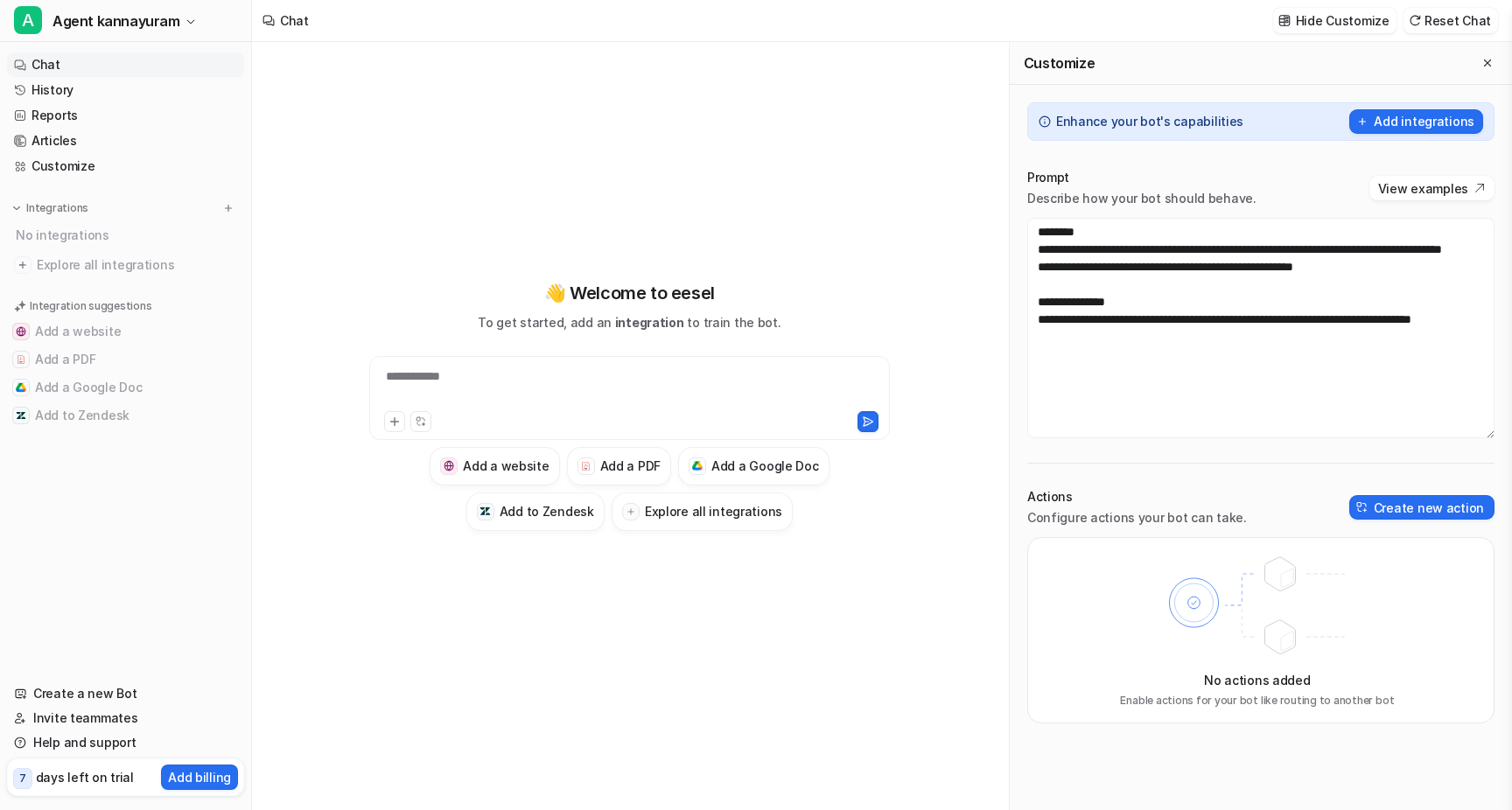
click at [672, 413] on div at bounding box center [754, 422] width 248 height 21
click at [667, 393] on div at bounding box center [630, 387] width 512 height 40
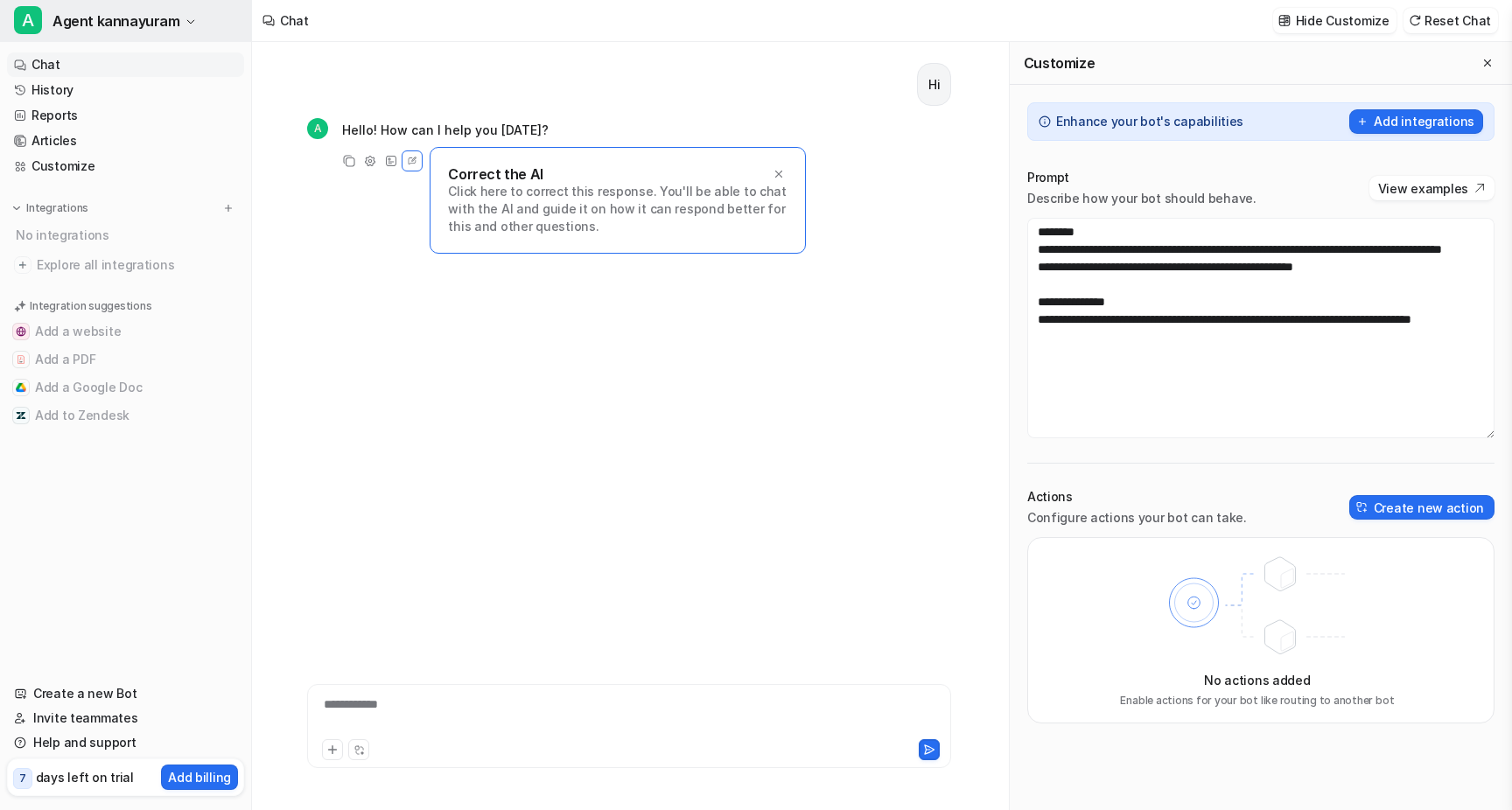
click at [156, 26] on span "Agent kannayuram" at bounding box center [116, 21] width 128 height 25
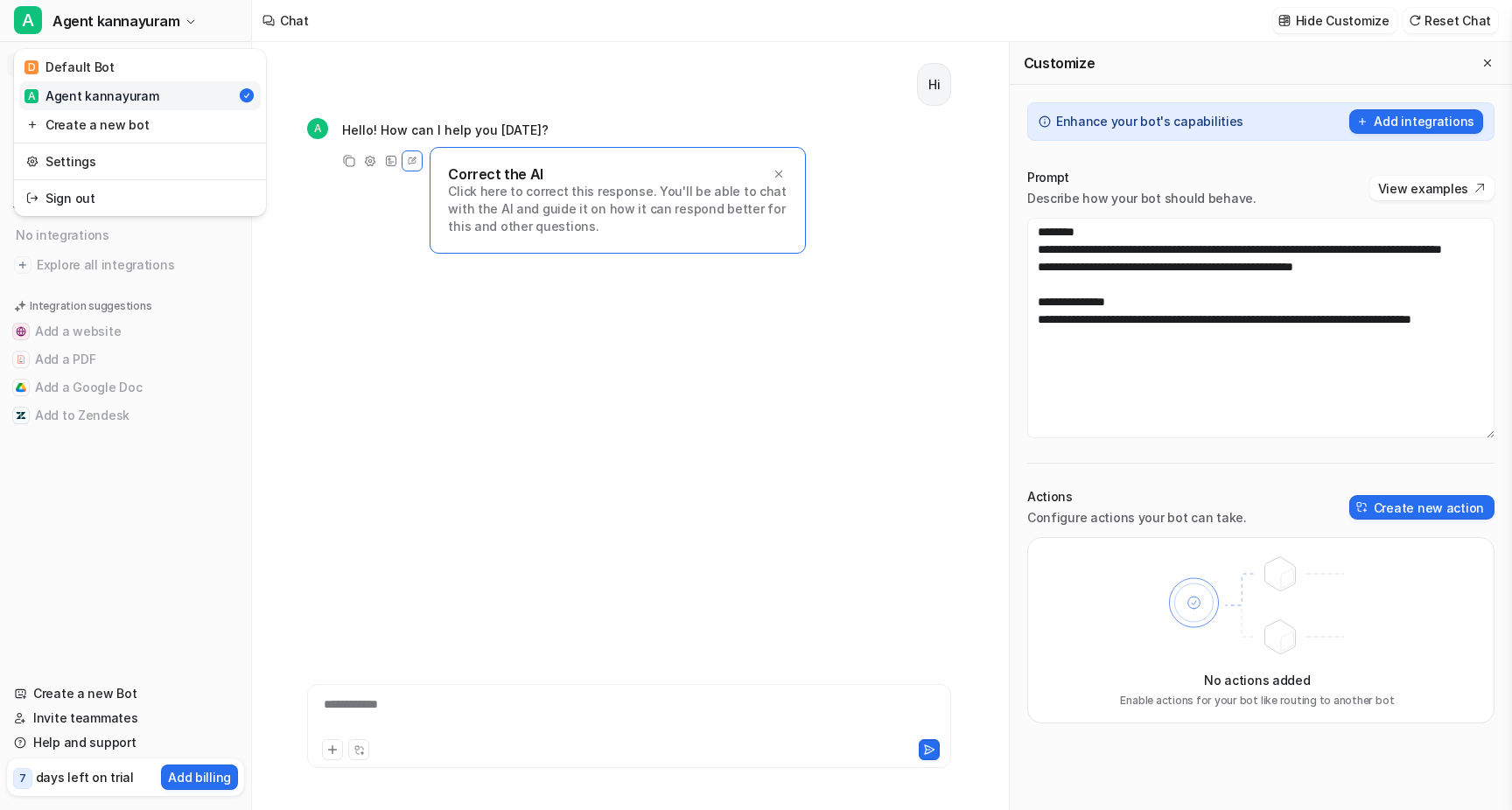
click at [377, 57] on div "**********" at bounding box center [756, 405] width 1512 height 810
click at [408, 160] on icon at bounding box center [412, 161] width 16 height 23
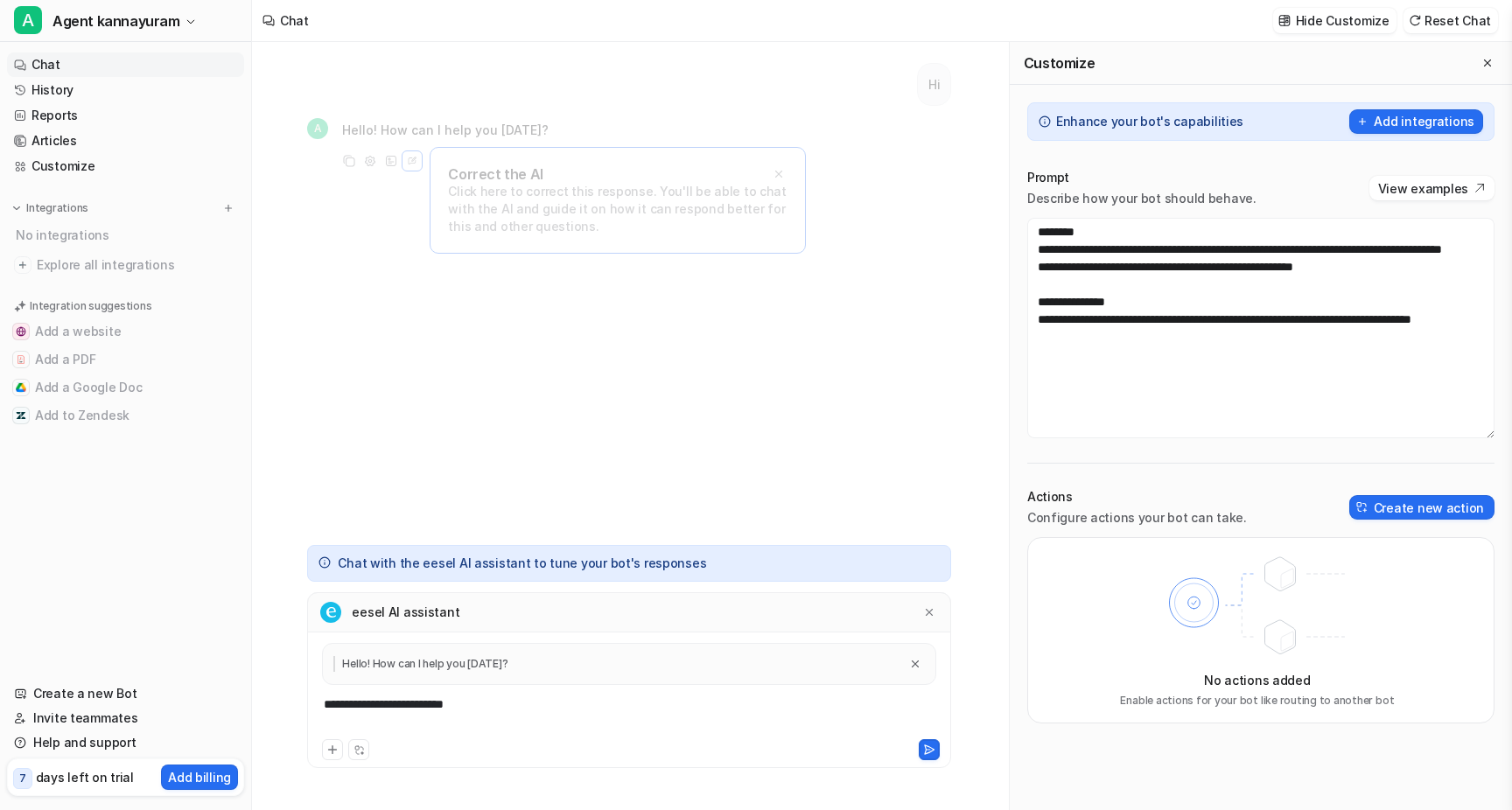
click at [510, 709] on div "**********" at bounding box center [629, 715] width 636 height 40
click at [921, 671] on button "Close quote" at bounding box center [915, 664] width 19 height 19
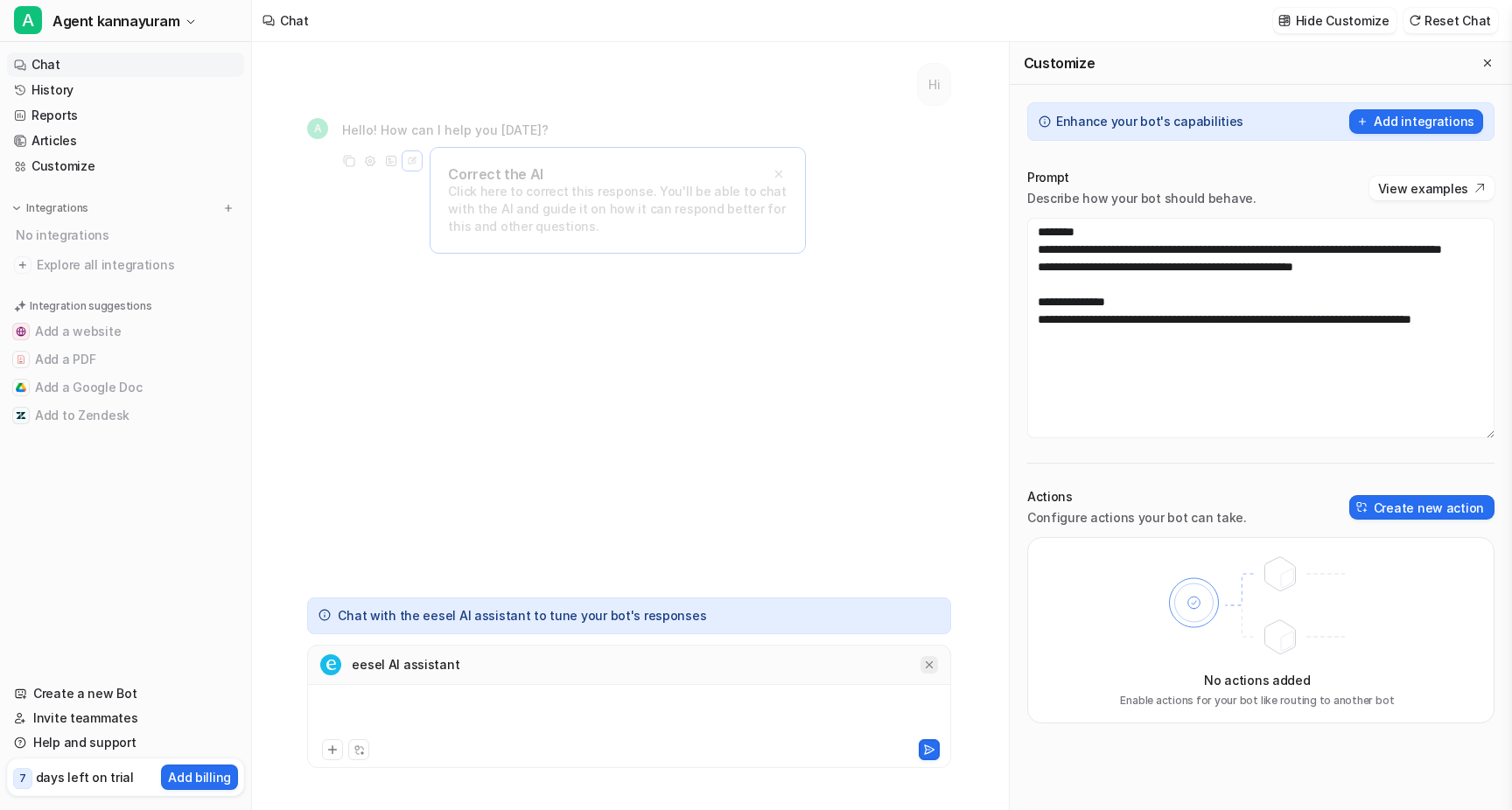
click at [938, 666] on div at bounding box center [930, 665] width 17 height 17
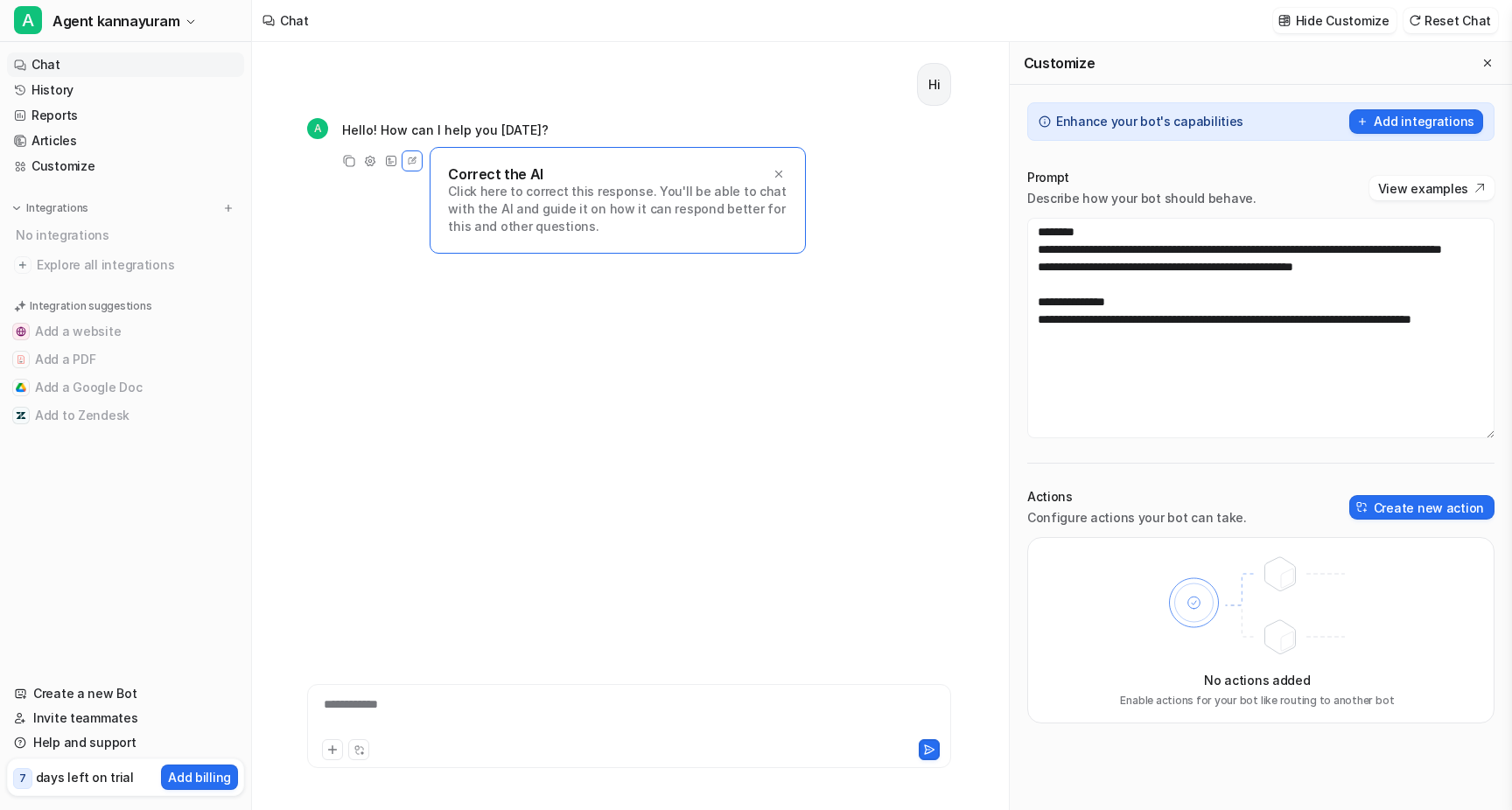
click at [876, 545] on div "Hi A Hello! How can I help you [DATE]? Copy Adjust Tone View Sources Edit Corre…" at bounding box center [629, 340] width 644 height 596
click at [378, 156] on div "Adjust Tone" at bounding box center [370, 161] width 21 height 21
click at [562, 305] on div "Hi A Hello! How can I help you [DATE]? Copy Adjust Tone View Sources Edit Corre…" at bounding box center [629, 340] width 644 height 596
click at [1396, 200] on div "Prompt Describe how your bot should behave. View examples" at bounding box center [1261, 188] width 468 height 39
click at [1396, 198] on button "View examples" at bounding box center [1432, 188] width 125 height 25
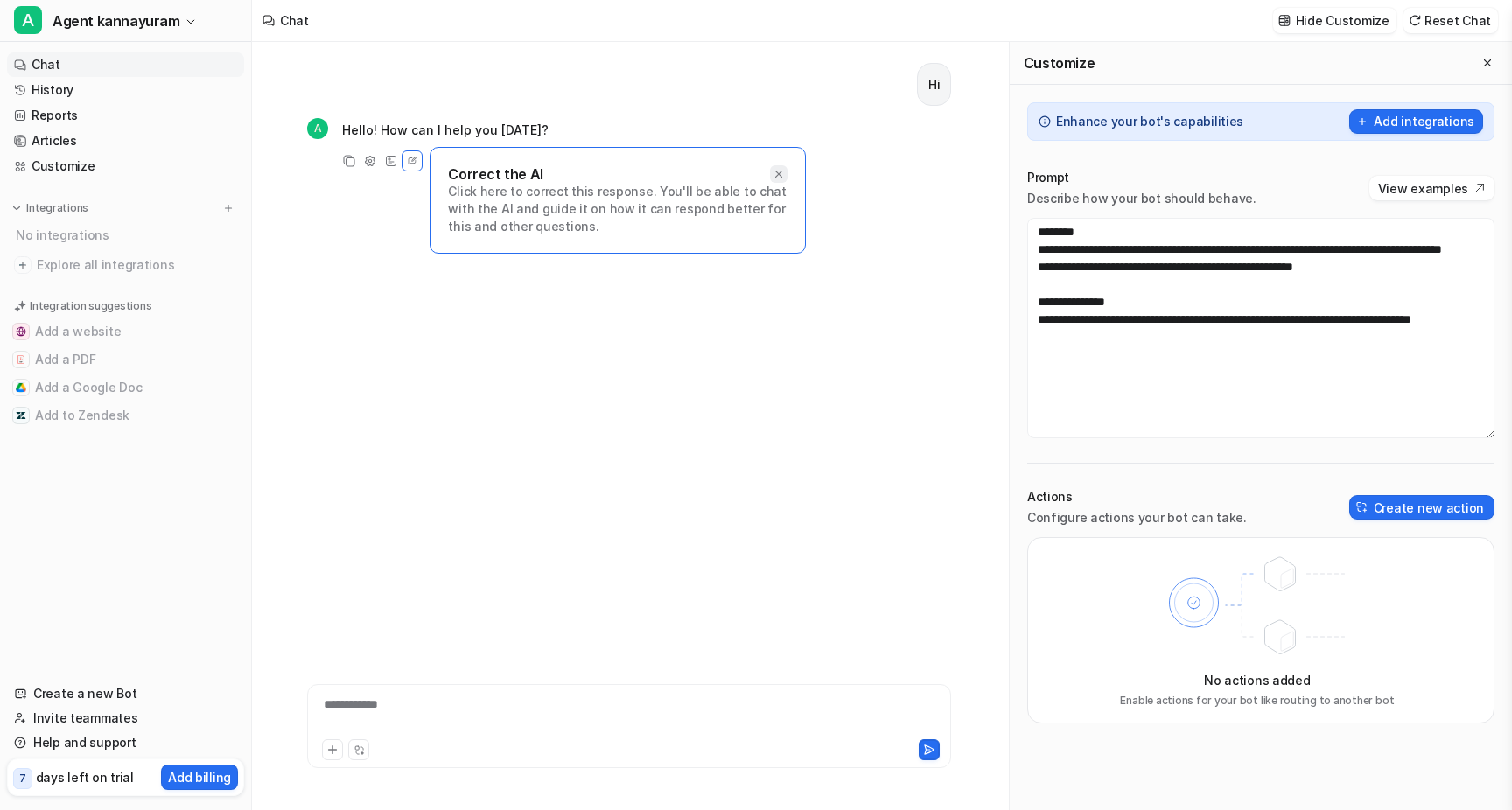
click at [784, 170] on icon at bounding box center [779, 174] width 12 height 12
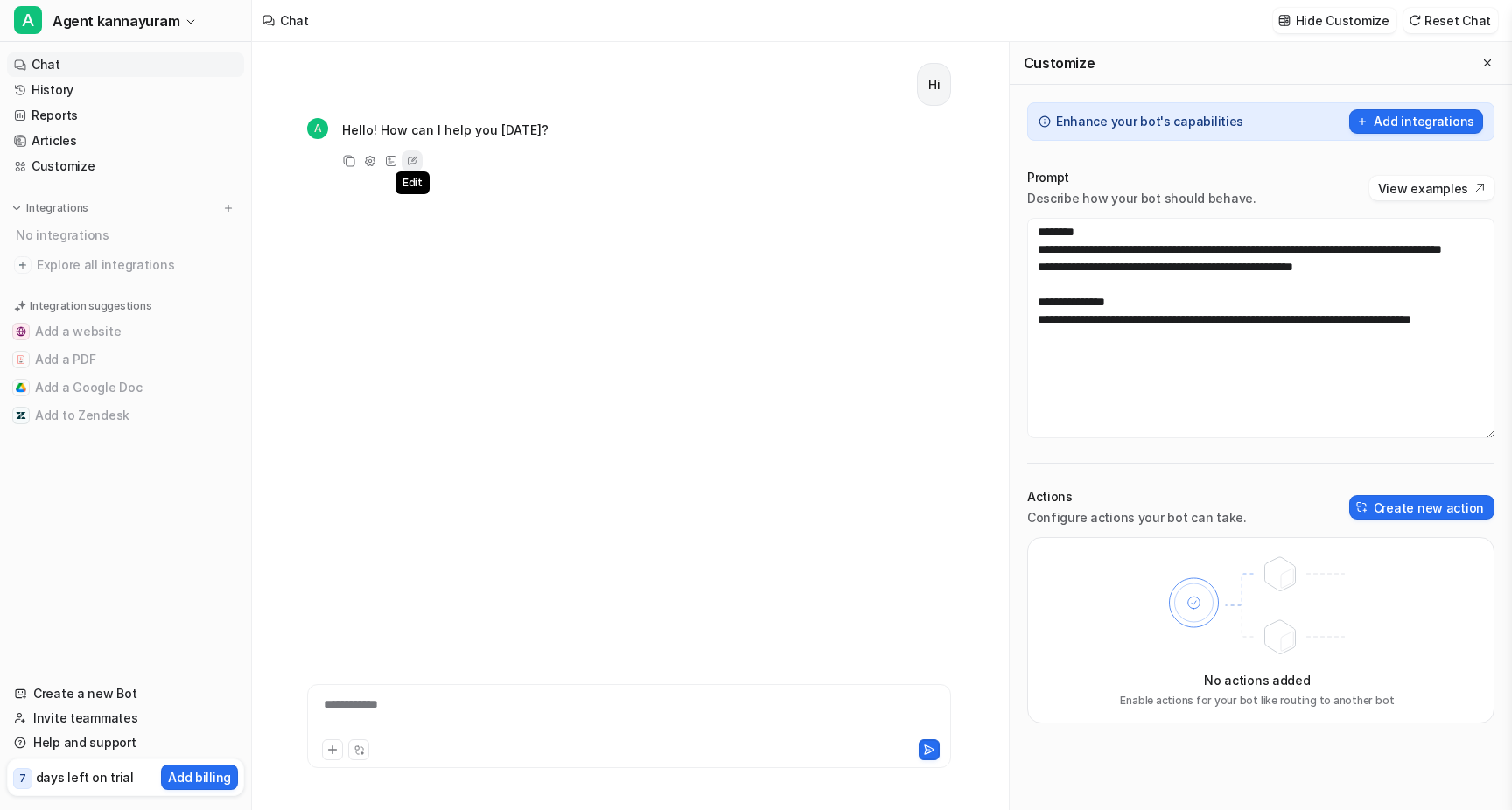
click at [411, 159] on icon at bounding box center [412, 161] width 17 height 23
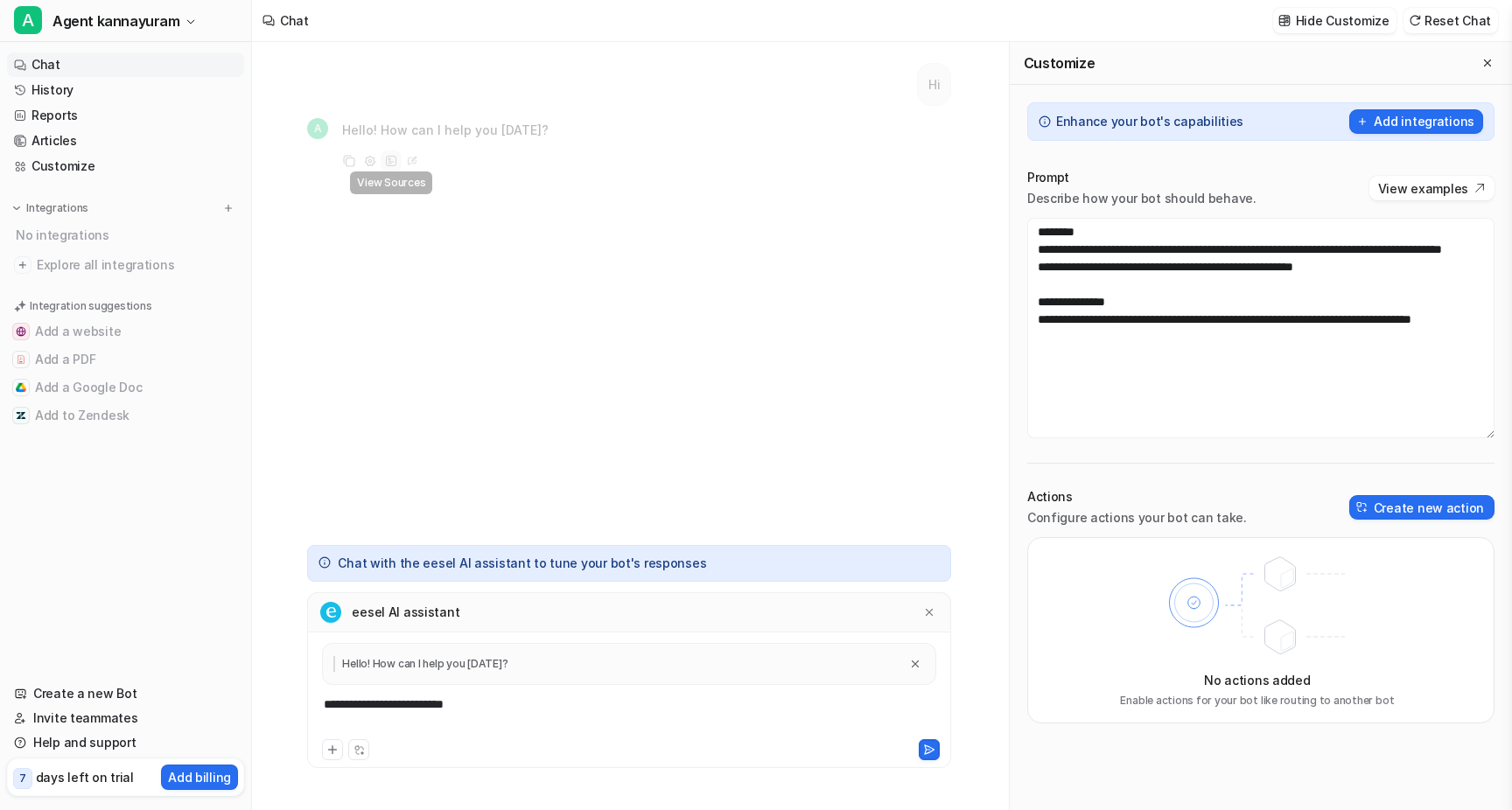
click at [389, 161] on icon at bounding box center [391, 160] width 12 height 12
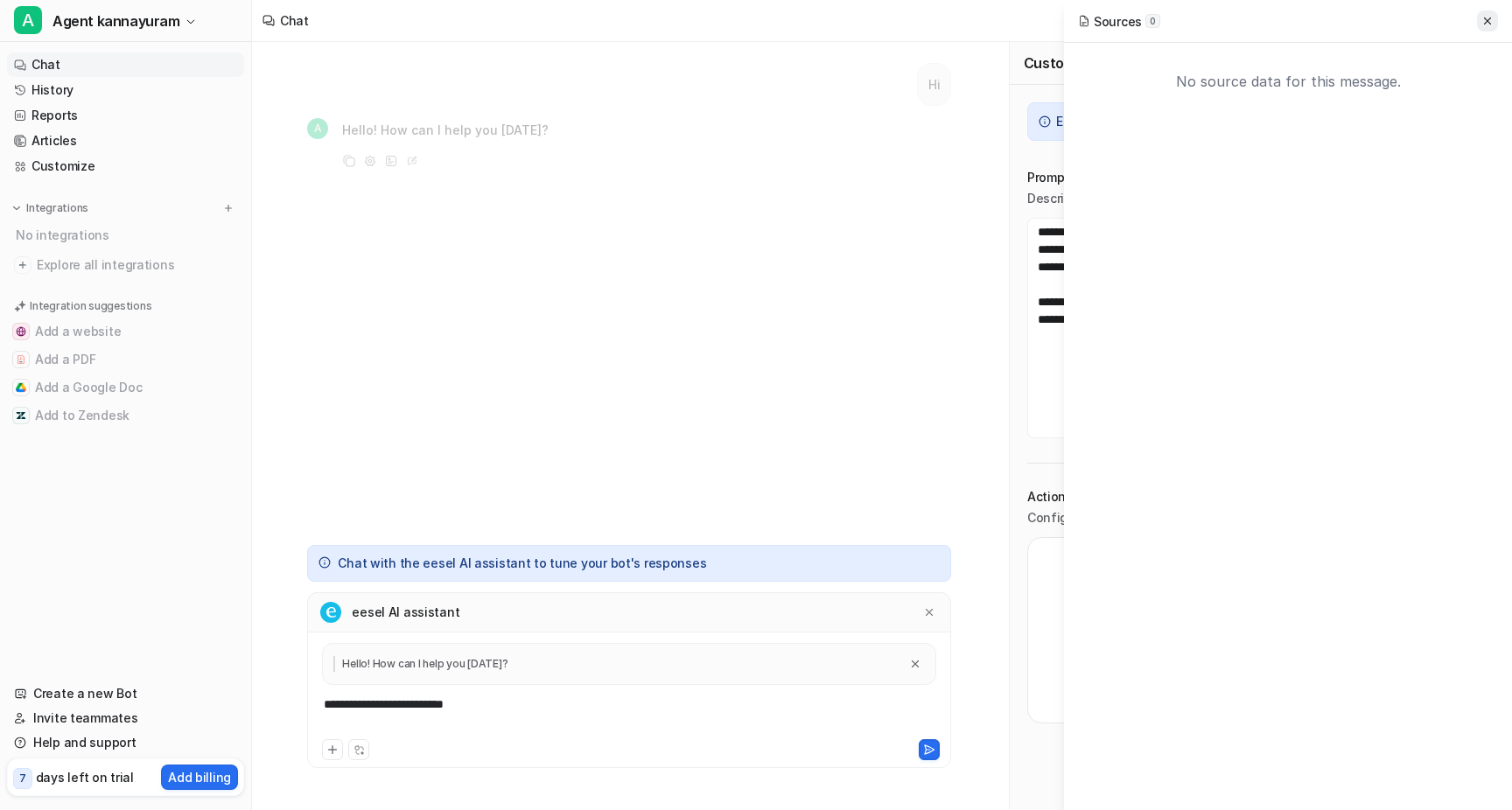
click at [1498, 22] on button at bounding box center [1487, 21] width 21 height 21
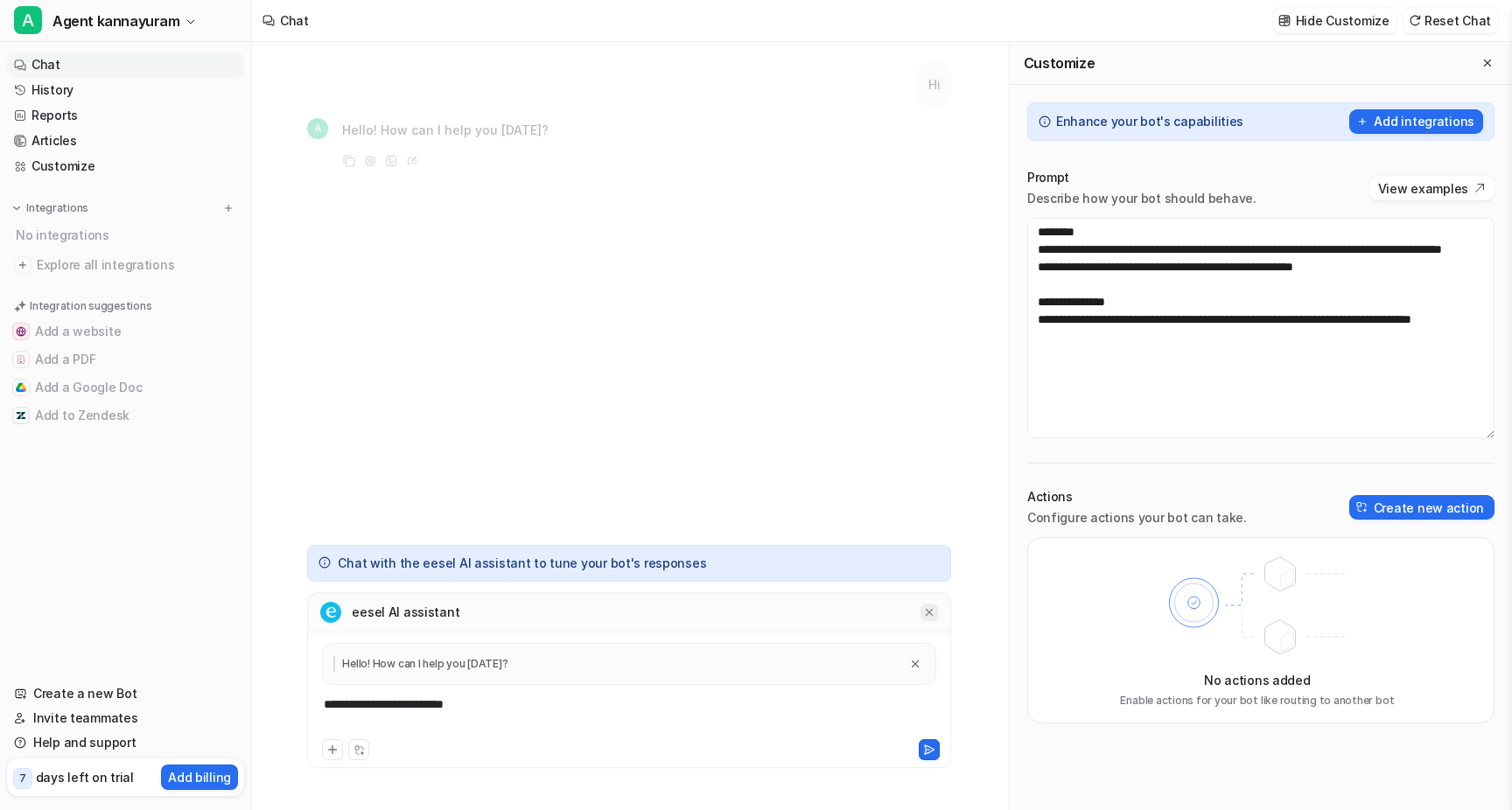
click at [932, 617] on icon at bounding box center [929, 612] width 12 height 12
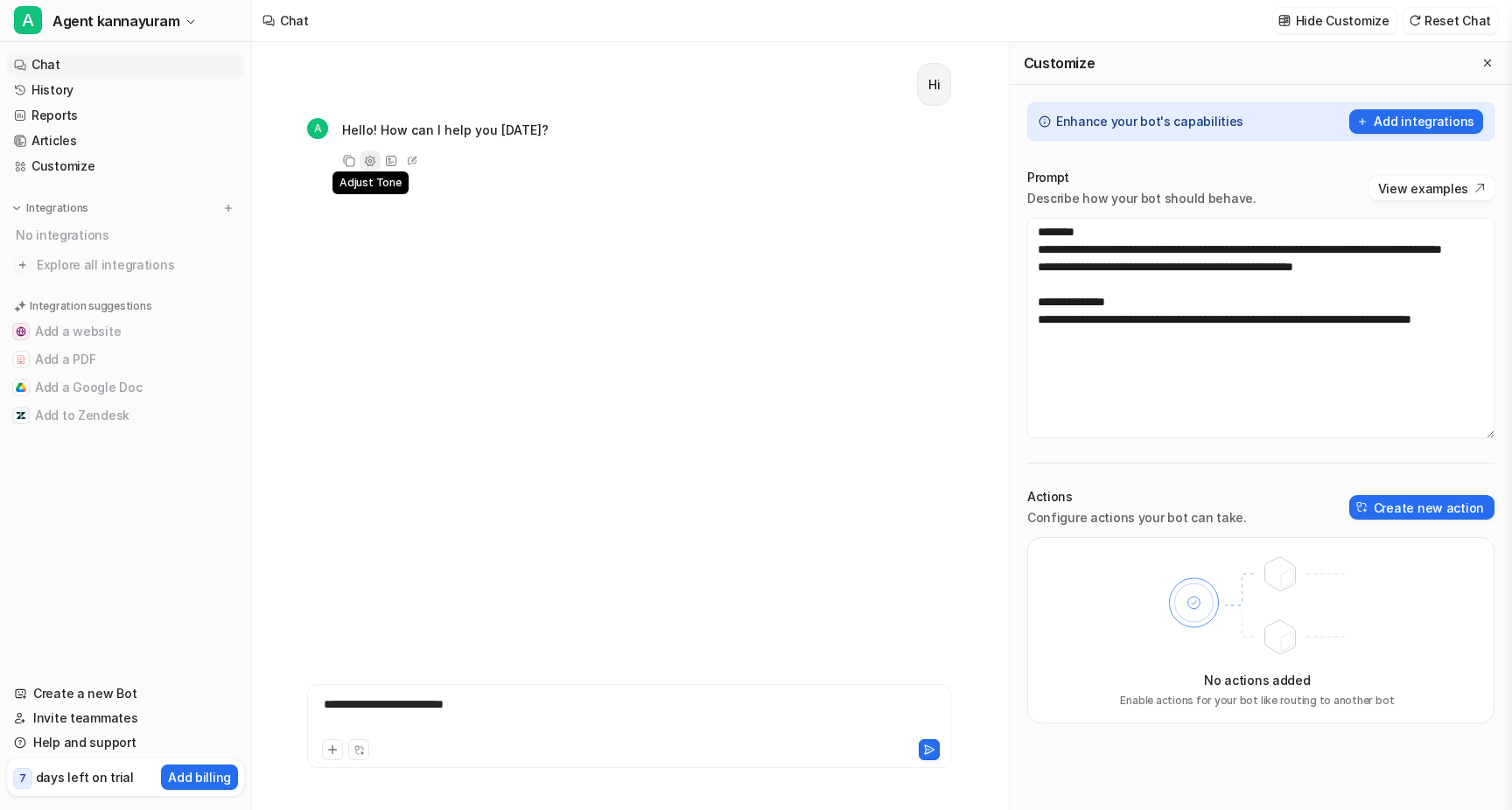
click at [372, 156] on icon at bounding box center [370, 160] width 10 height 10
click at [1430, 124] on button "Add integrations" at bounding box center [1416, 121] width 134 height 25
click at [1429, 130] on button "Add integrations" at bounding box center [1416, 121] width 134 height 25
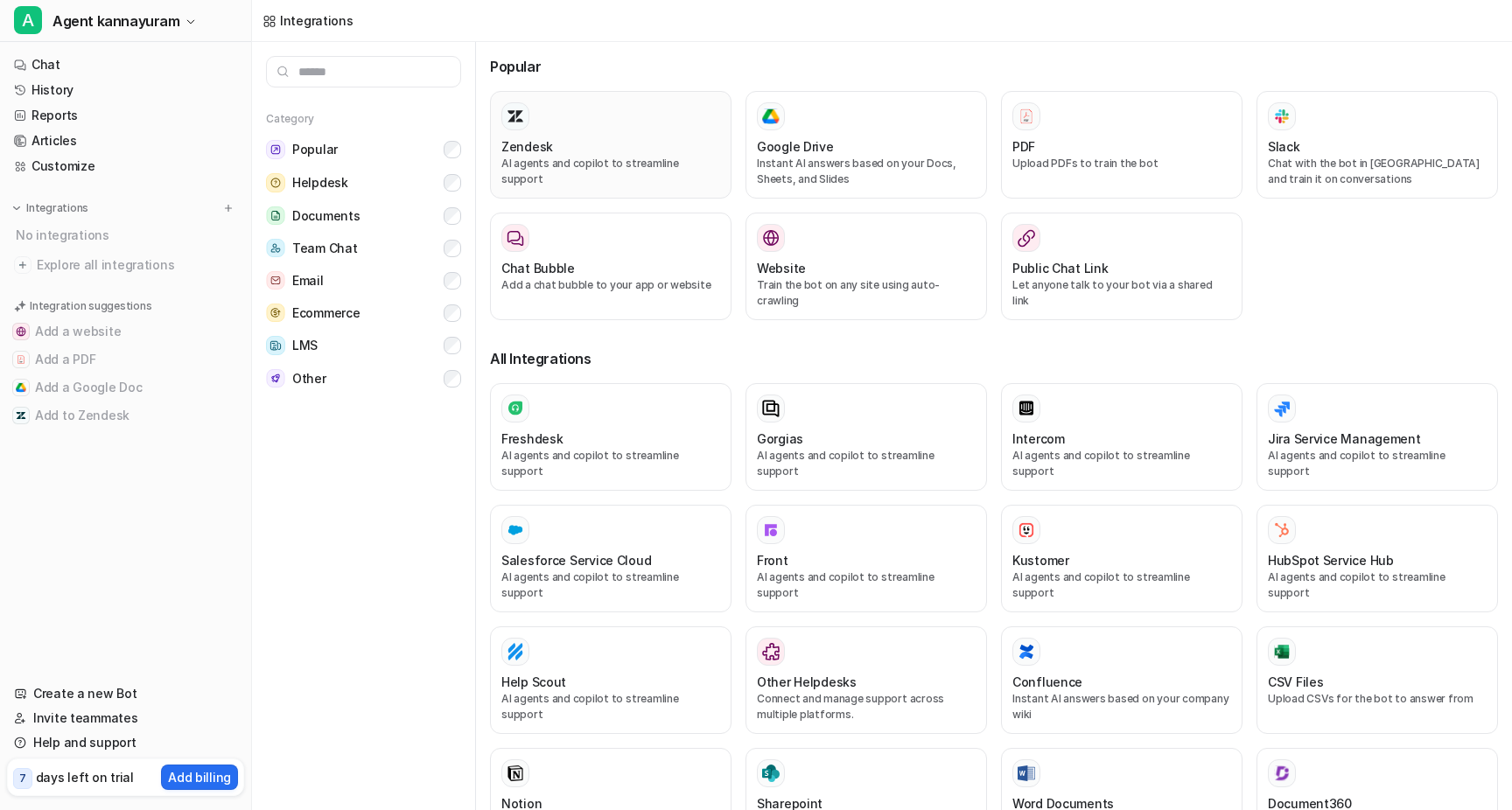
click at [673, 167] on p "AI agents and copilot to streamline support" at bounding box center [611, 171] width 219 height 31
click at [795, 178] on p "Instant AI answers based on your Docs, Sheets, and Slides" at bounding box center [866, 171] width 219 height 31
click at [876, 448] on p "AI agents and copilot to streamline support" at bounding box center [866, 463] width 219 height 31
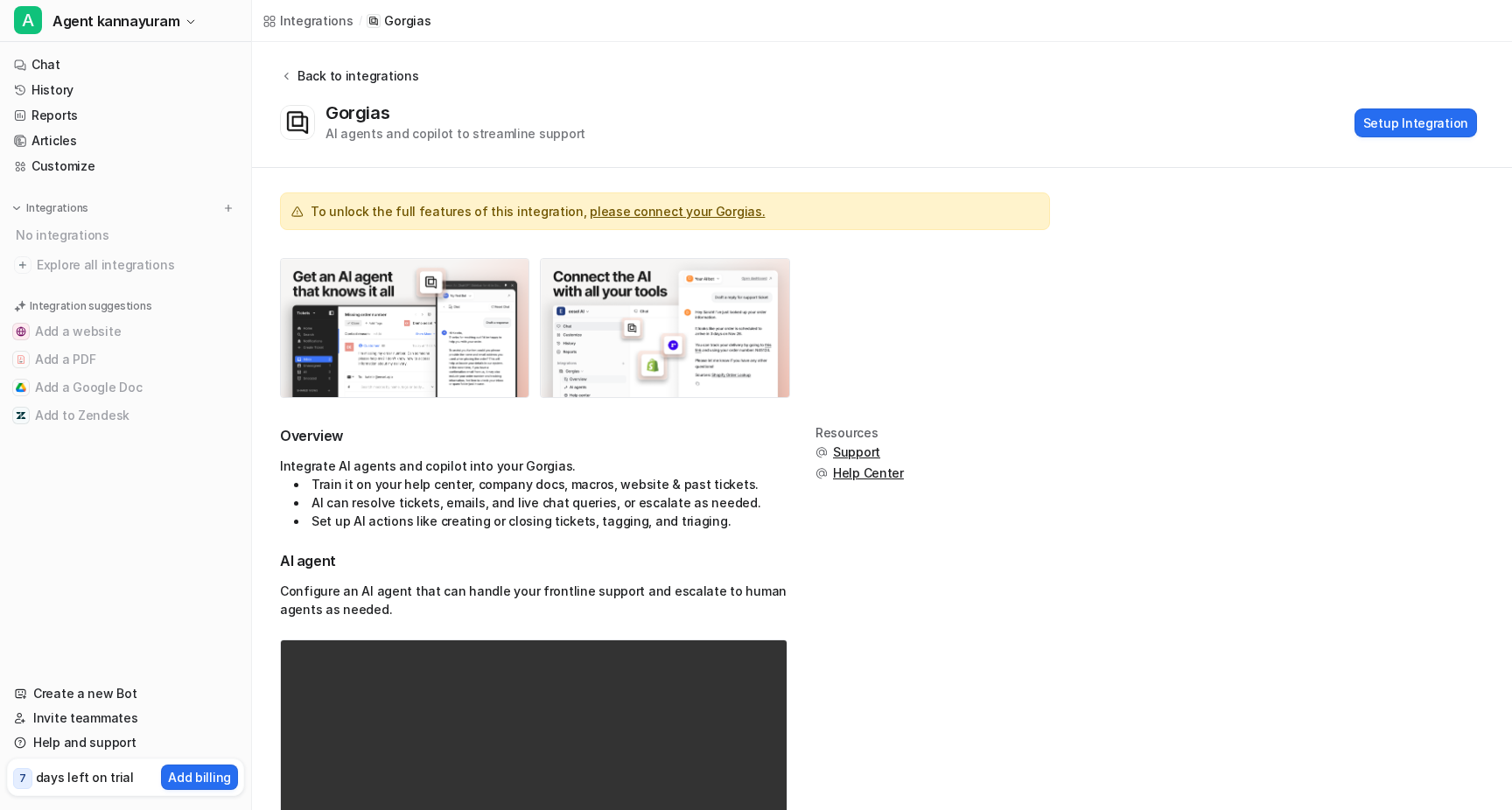
click at [305, 73] on div "Back to integrations" at bounding box center [355, 75] width 126 height 18
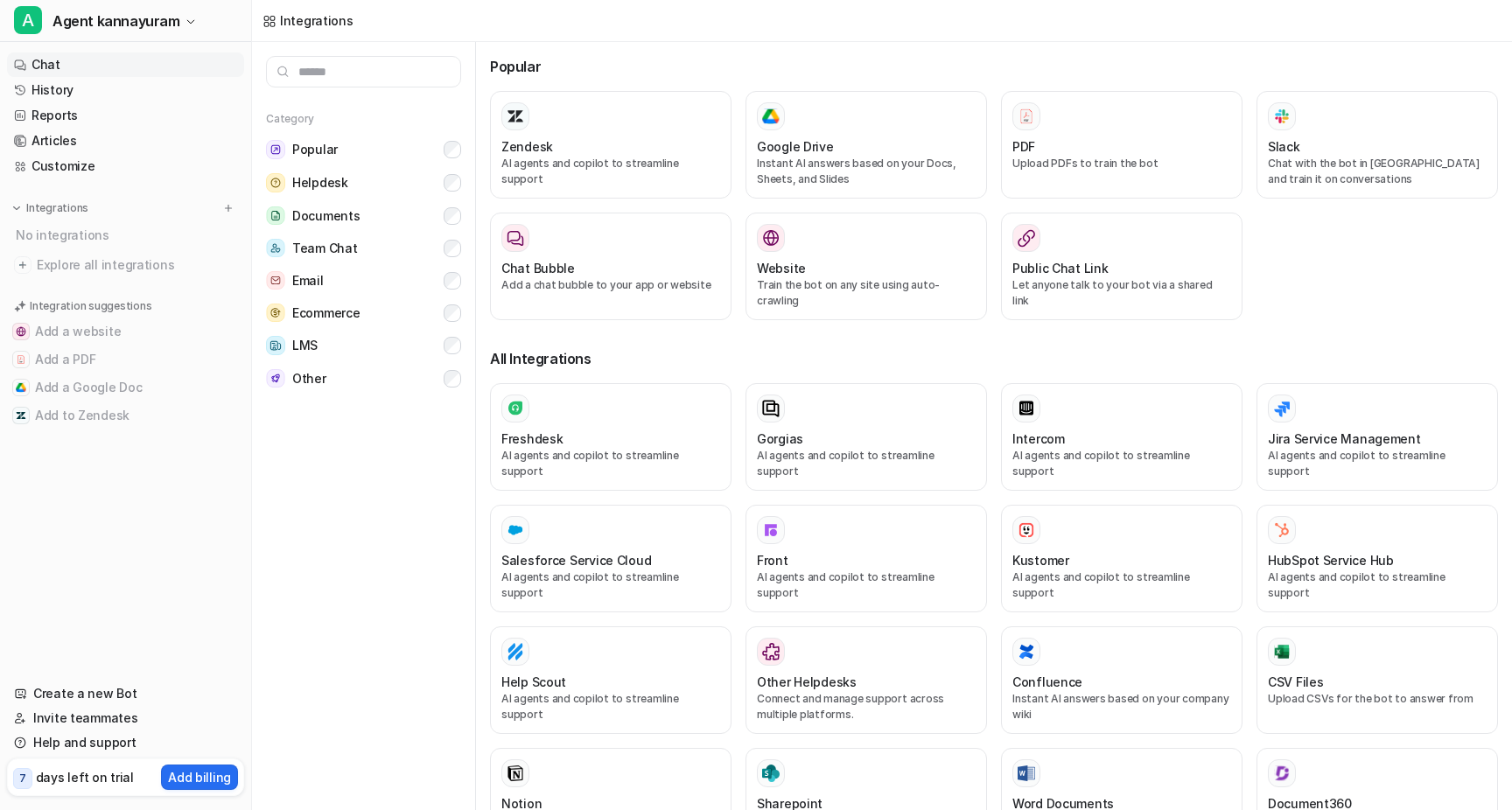
click at [40, 68] on link "Chat" at bounding box center [125, 64] width 237 height 25
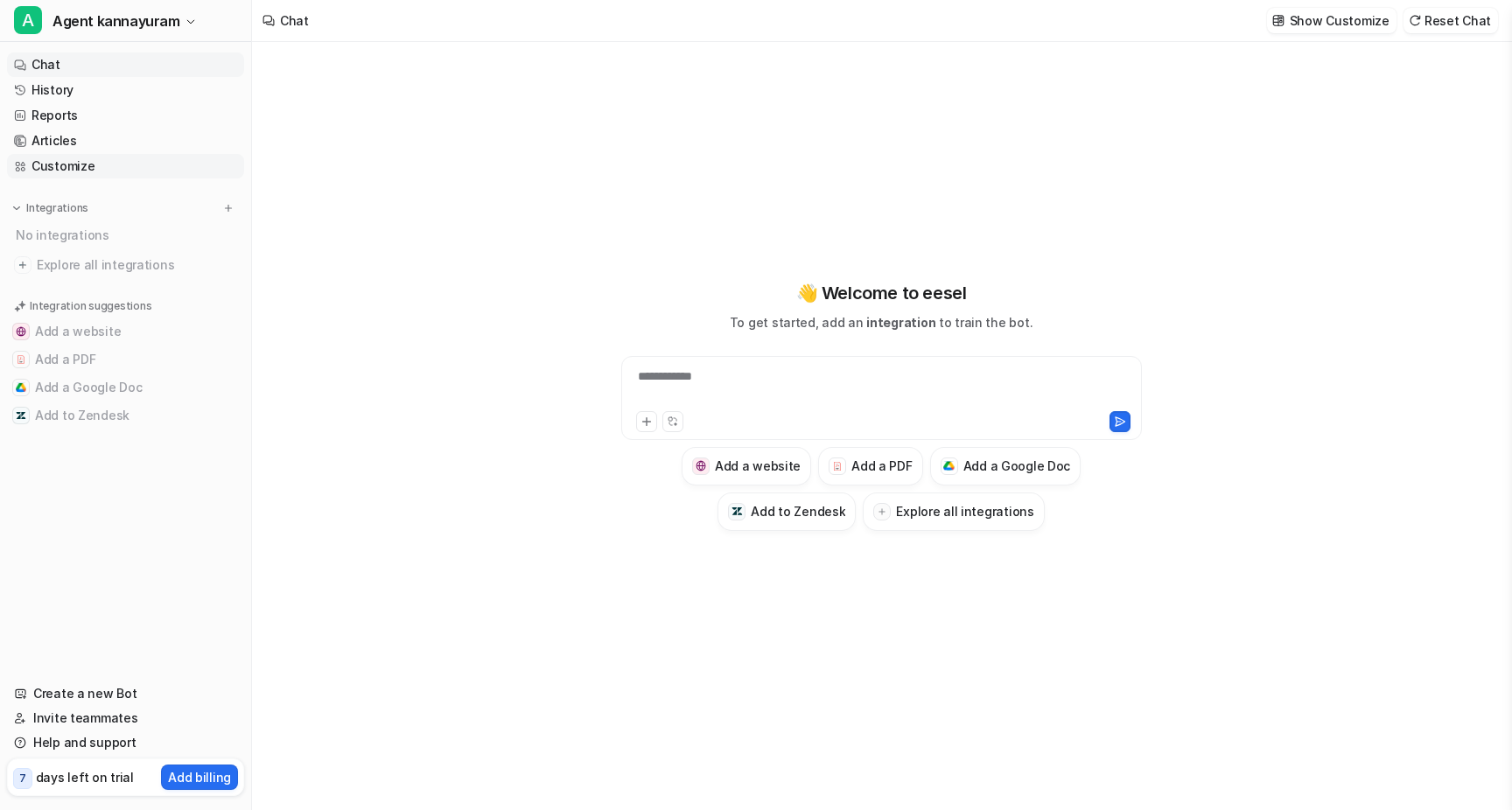
click at [148, 158] on link "Customize" at bounding box center [125, 166] width 237 height 25
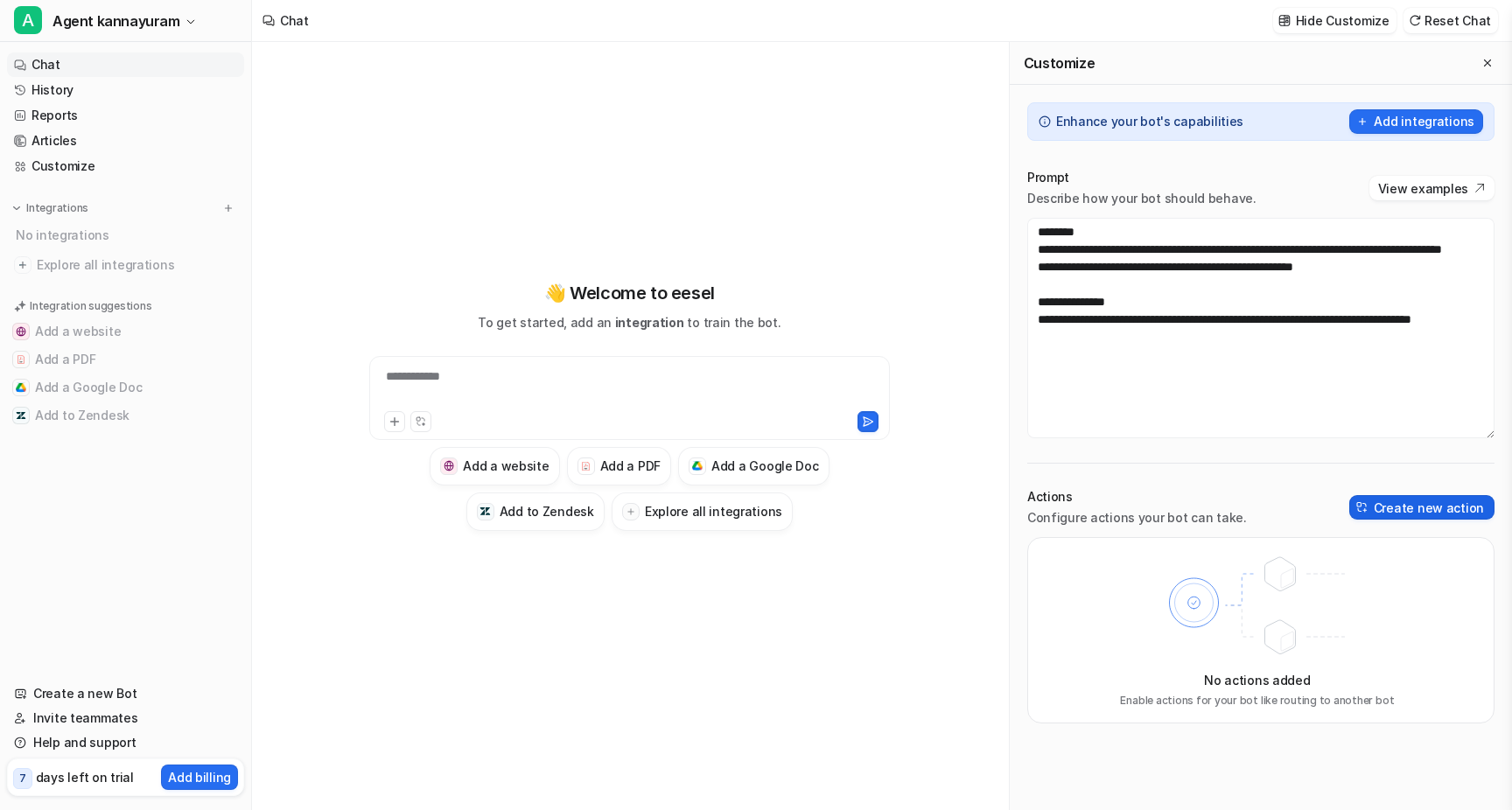
click at [1447, 508] on button "Create new action" at bounding box center [1422, 507] width 145 height 25
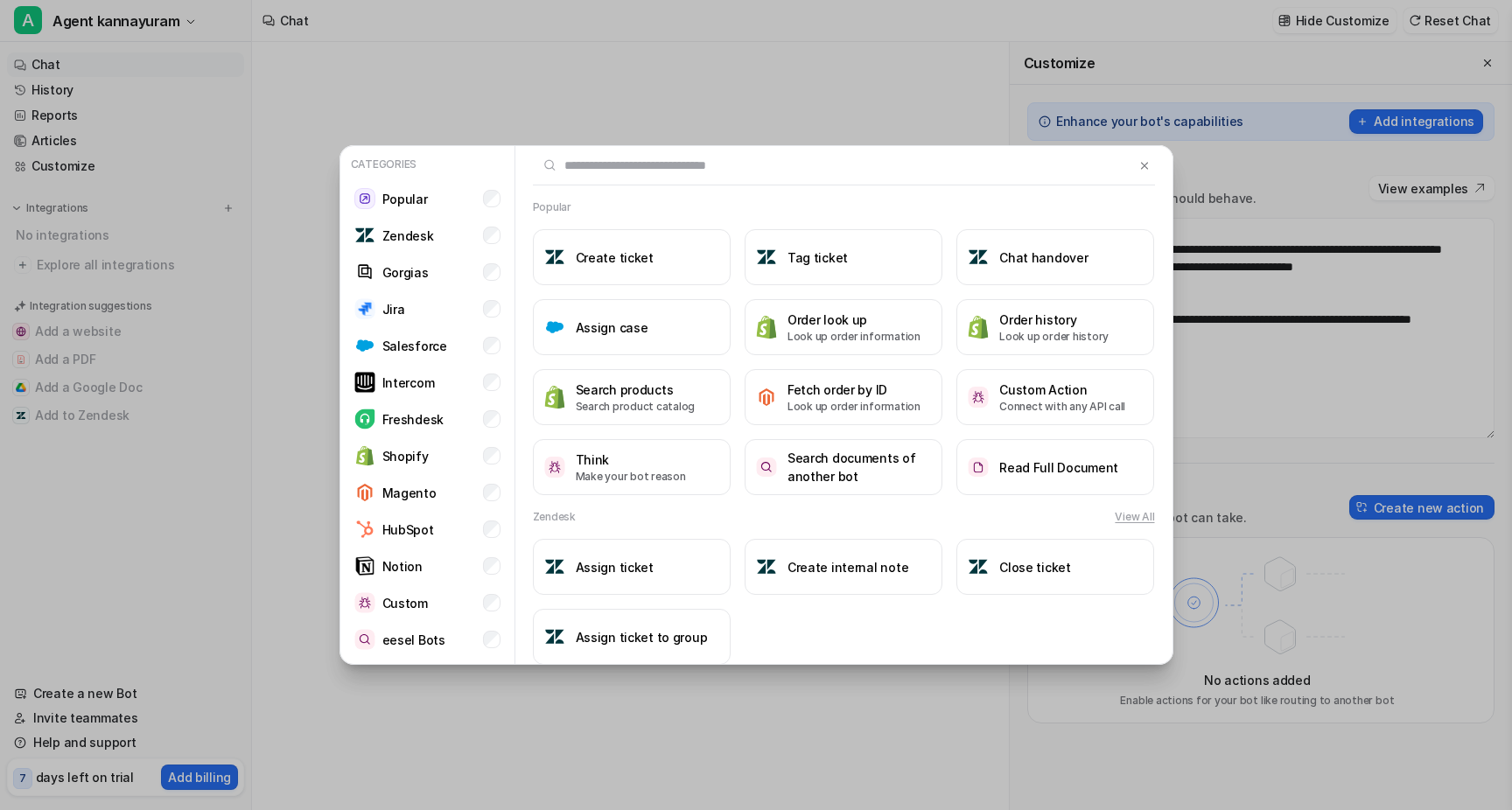
click at [1249, 603] on div "Categories Popular Zendesk Gorgias Jira Salesforce Intercom Freshdesk Shopify M…" at bounding box center [756, 405] width 1512 height 810
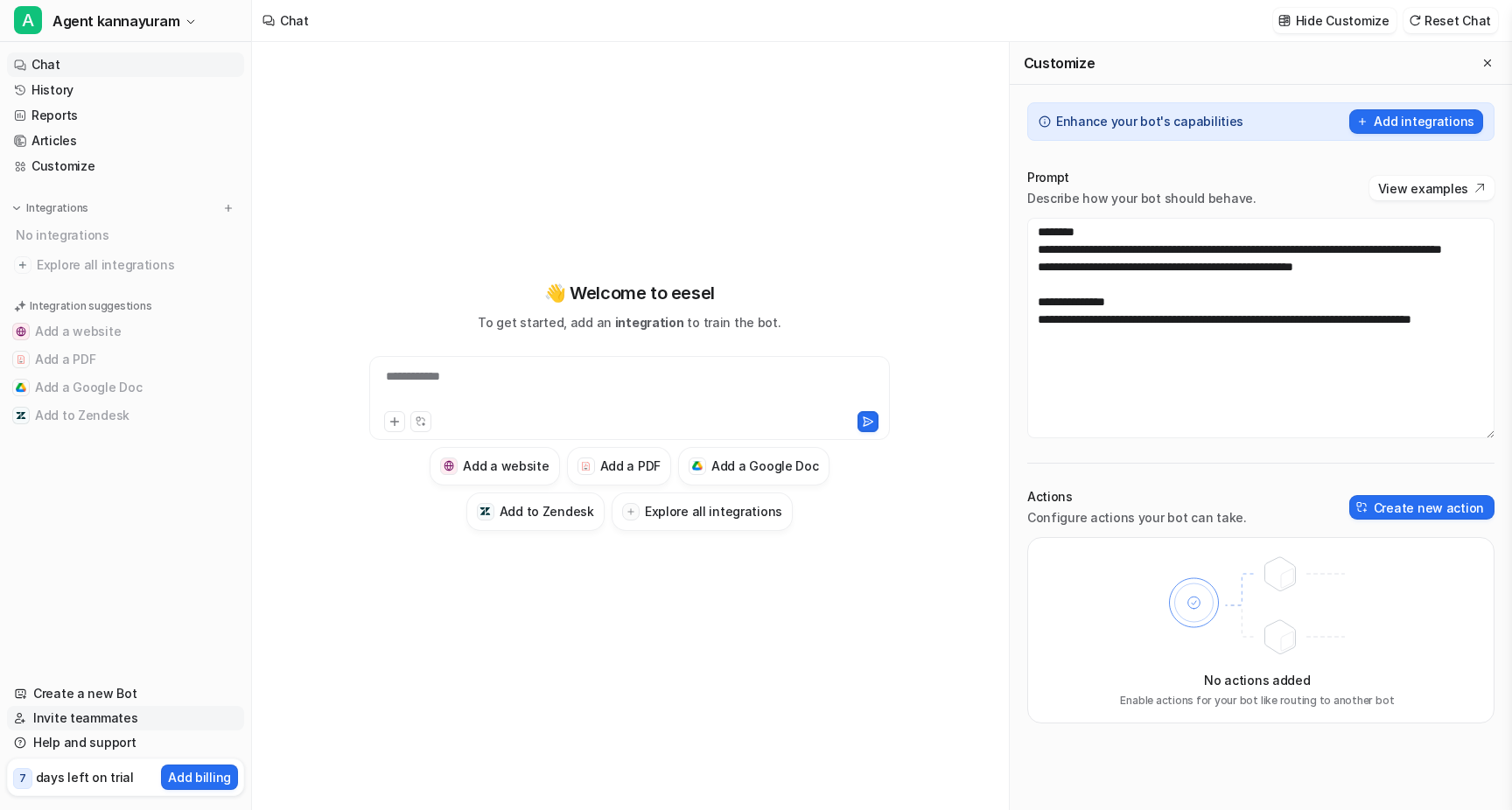
click at [130, 726] on link "Invite teammates" at bounding box center [125, 719] width 237 height 25
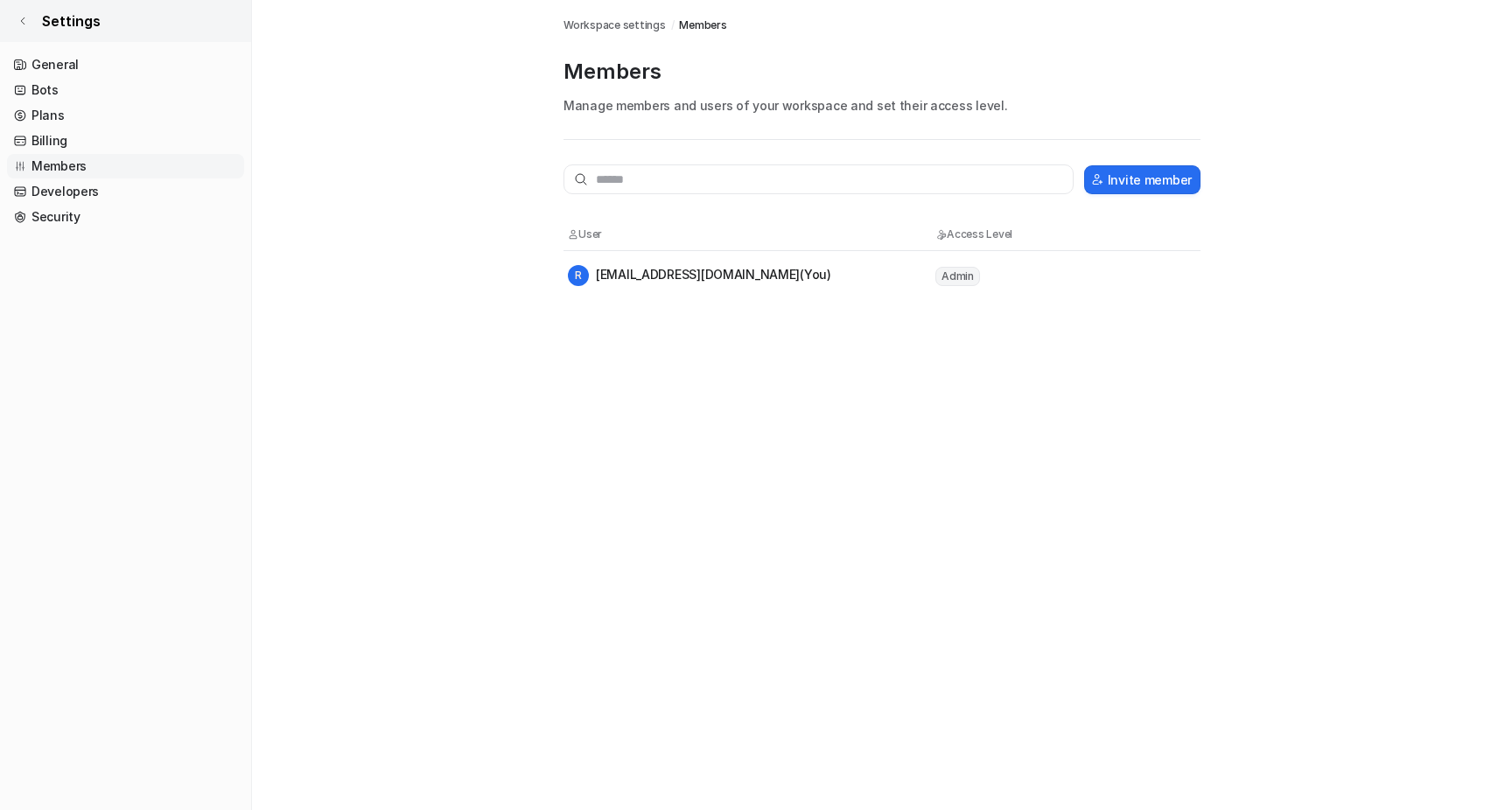
click at [28, 12] on link "Settings" at bounding box center [125, 21] width 251 height 42
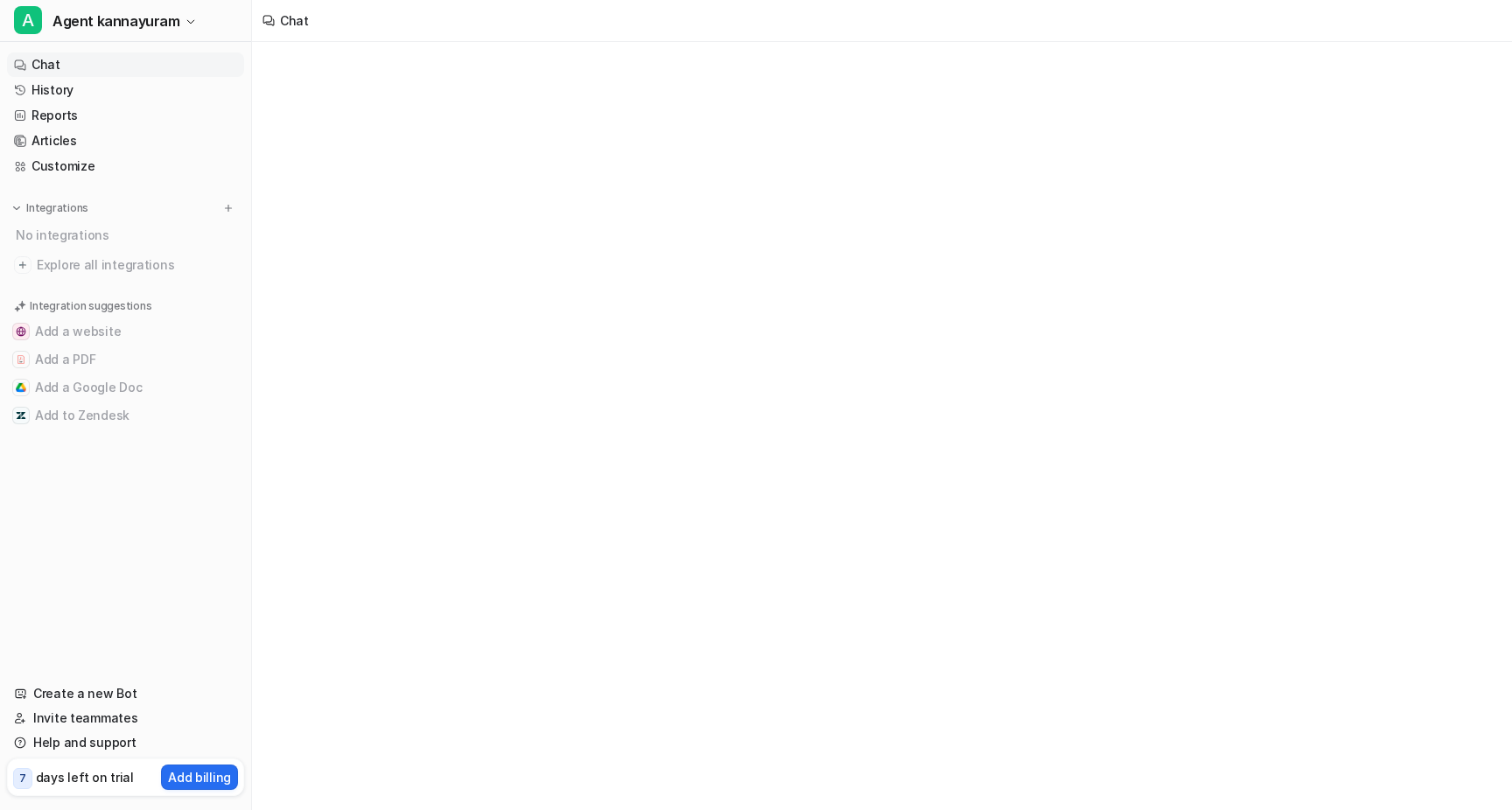
click at [65, 60] on link "Chat" at bounding box center [125, 64] width 237 height 25
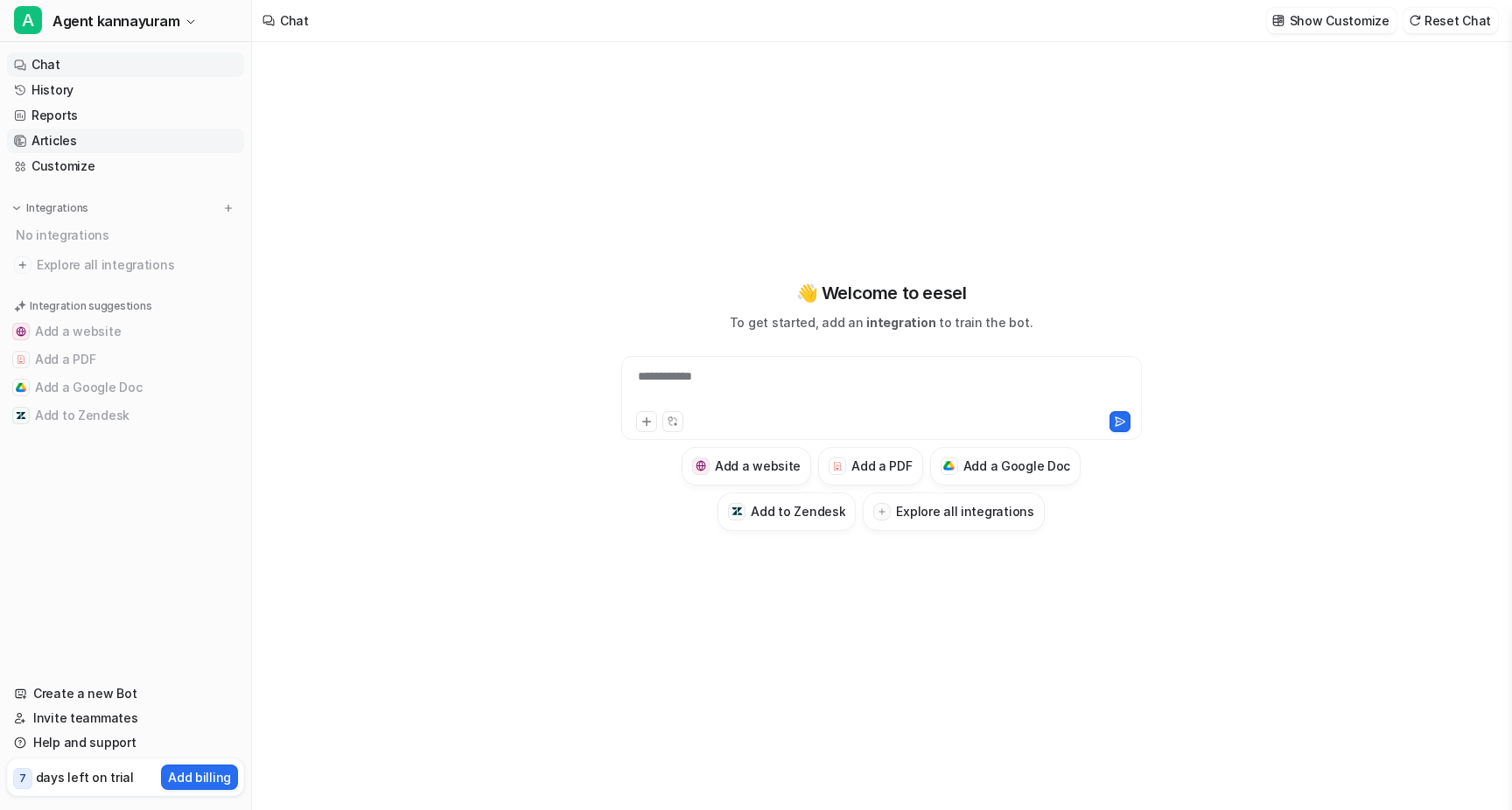
click at [91, 138] on link "Articles" at bounding box center [125, 141] width 237 height 25
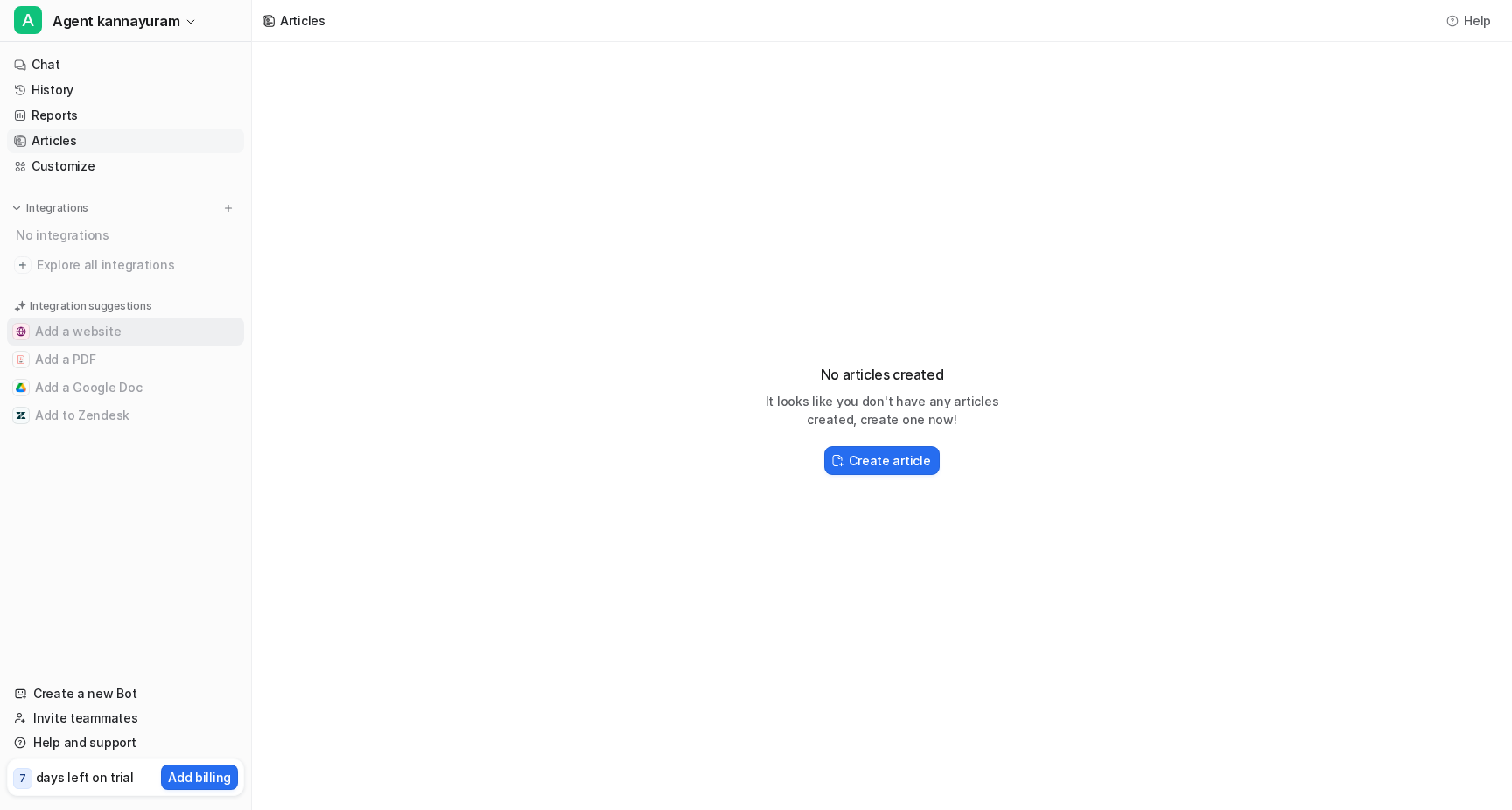
click at [111, 339] on button "Add a website" at bounding box center [125, 332] width 237 height 28
click at [115, 374] on button "Add a Google Doc" at bounding box center [125, 388] width 237 height 28
click at [122, 396] on button "Add a Google Doc" at bounding box center [125, 388] width 237 height 28
